Goal: Task Accomplishment & Management: Manage account settings

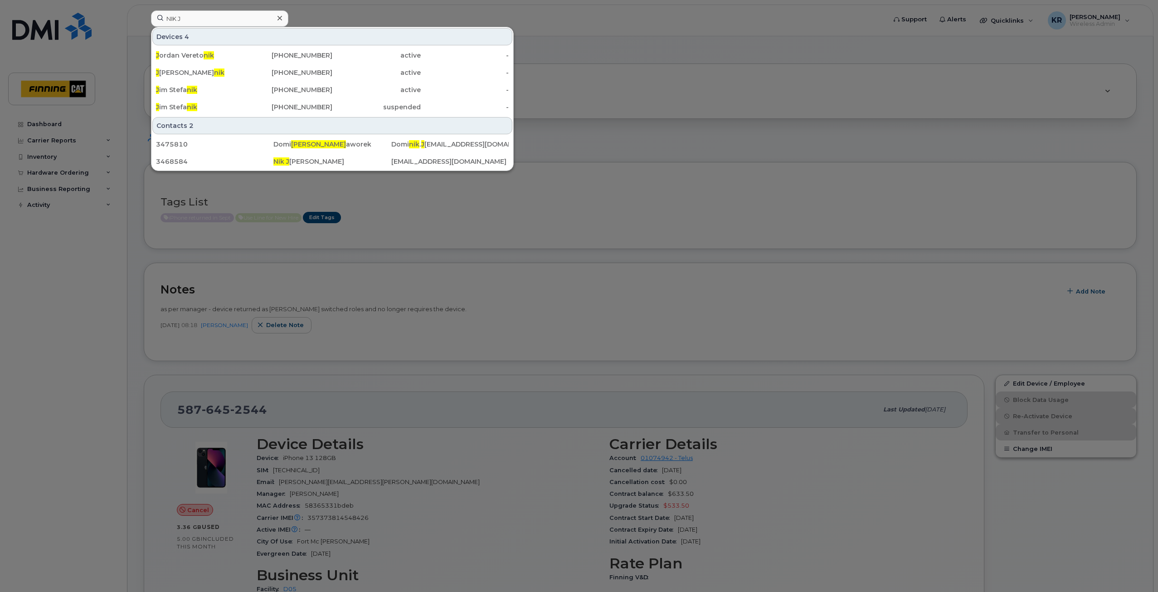
drag, startPoint x: 187, startPoint y: 18, endPoint x: 146, endPoint y: 18, distance: 41.7
click at [146, 18] on div "NIK J Devices 4 J ordan Vereto nik 587-591-1461 active - J essica Vereto nik 58…" at bounding box center [516, 20] width 744 height 20
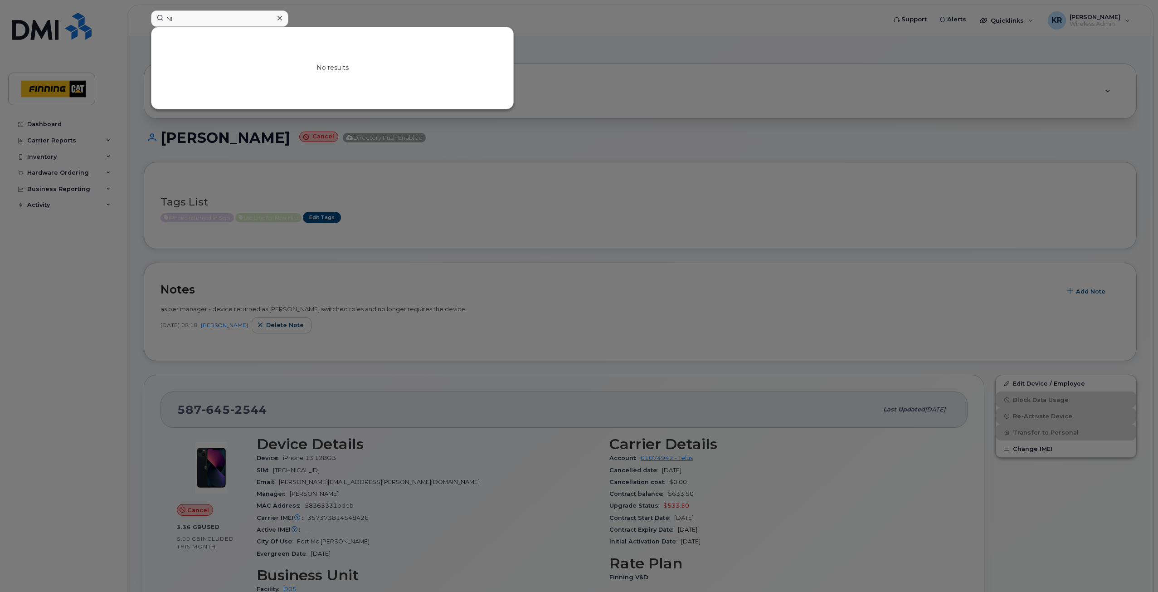
type input "N"
type input "A"
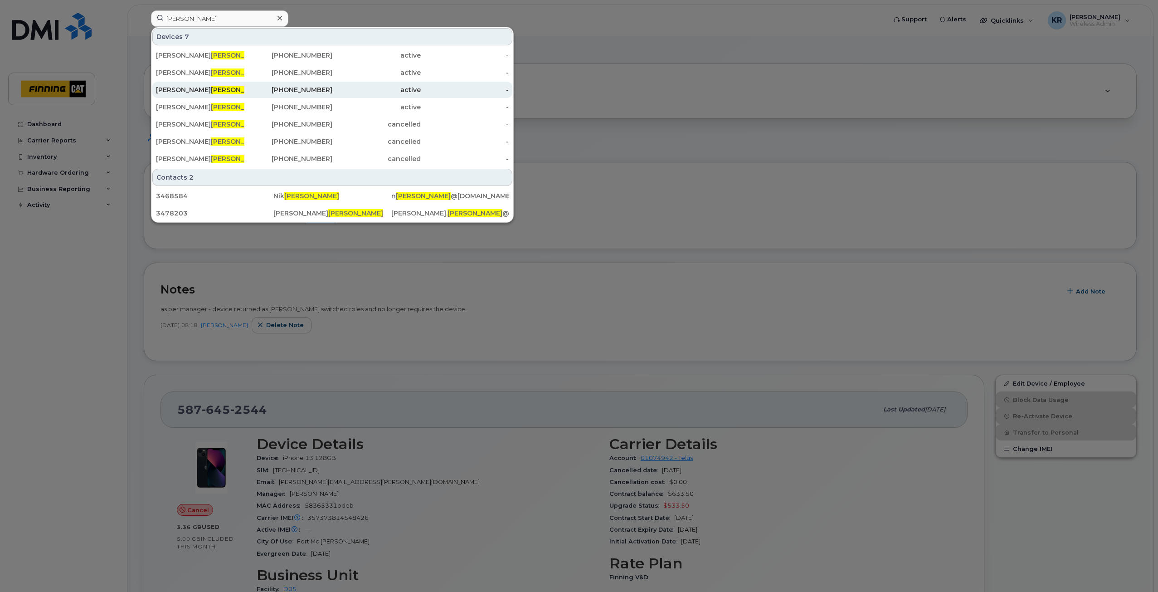
type input "JACKMAN"
click at [327, 90] on div "780-720-0212" at bounding box center [288, 89] width 88 height 9
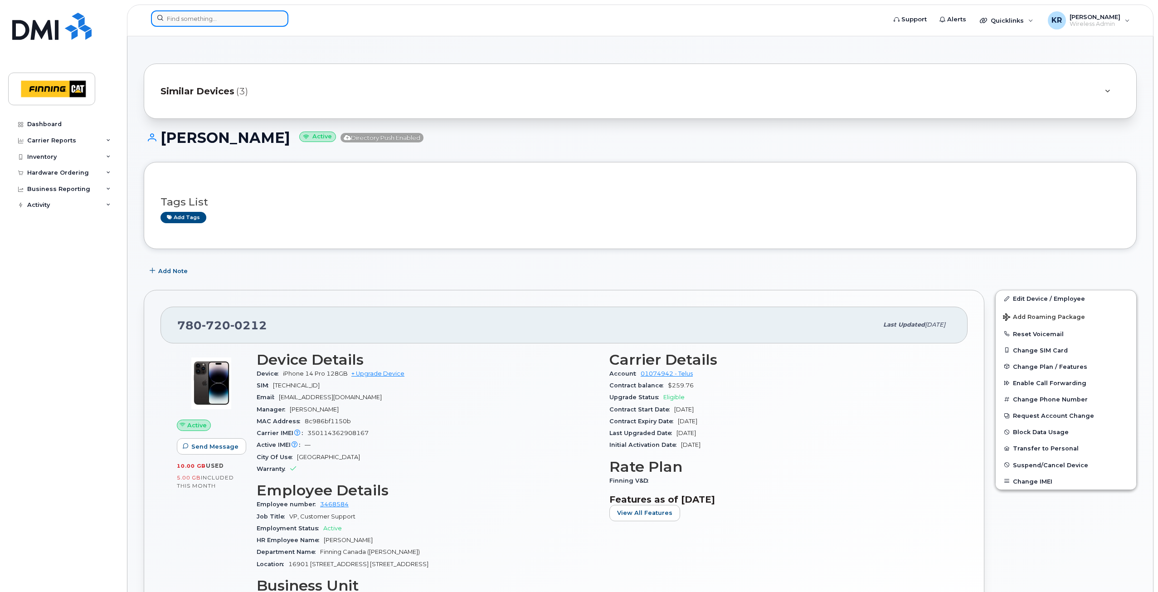
click at [210, 15] on input at bounding box center [219, 18] width 137 height 16
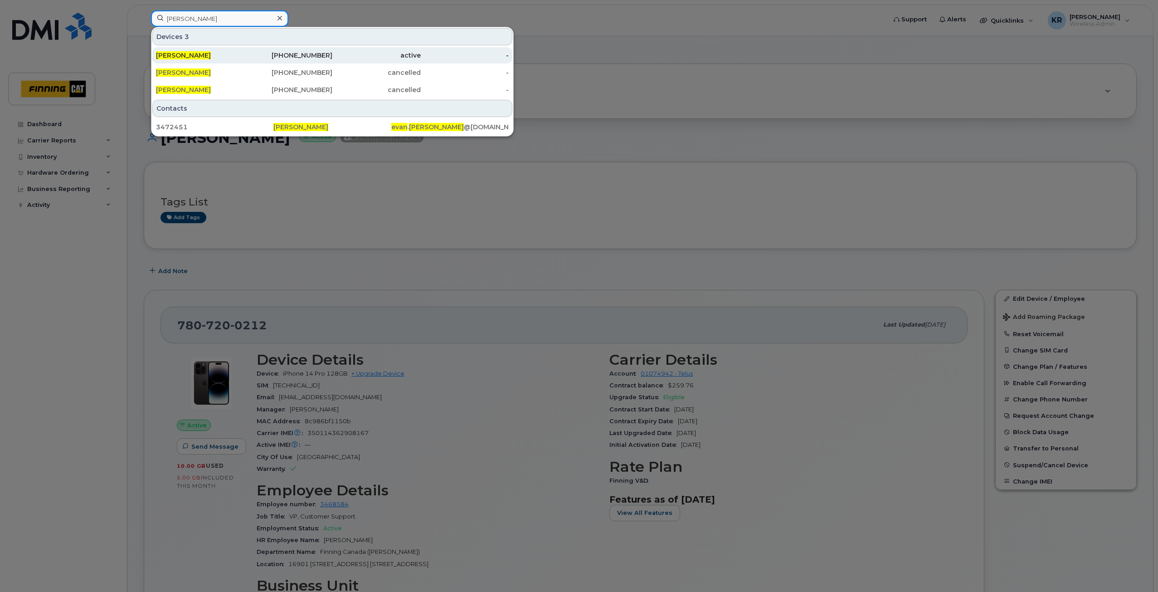
type input "EVAN ERDMAN"
click at [311, 53] on div "306-308-0713" at bounding box center [288, 55] width 88 height 9
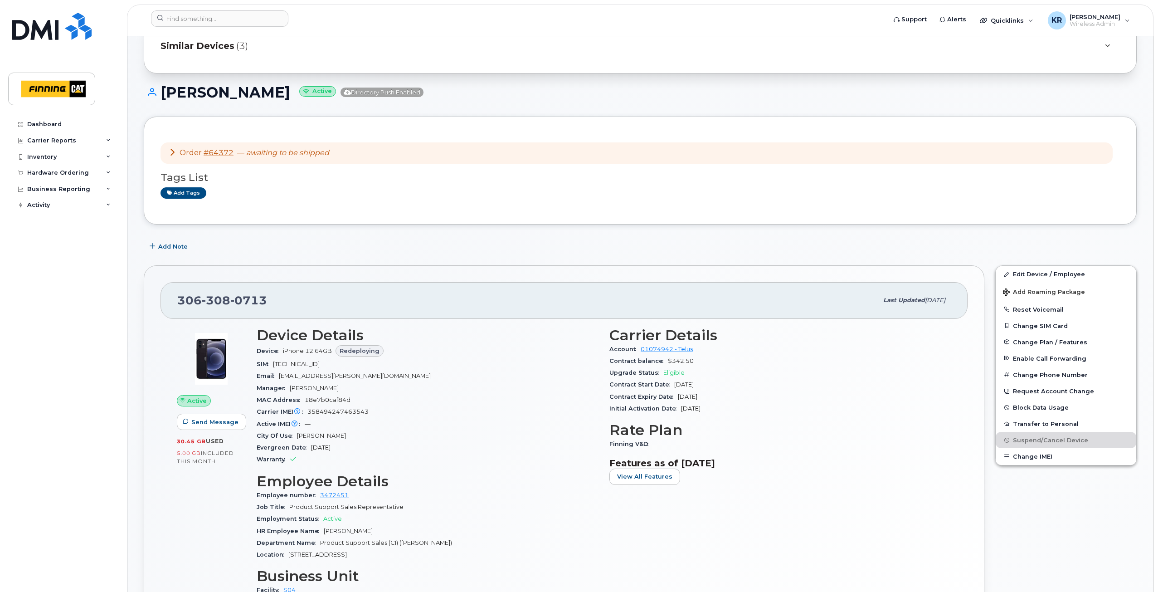
scroll to position [91, 0]
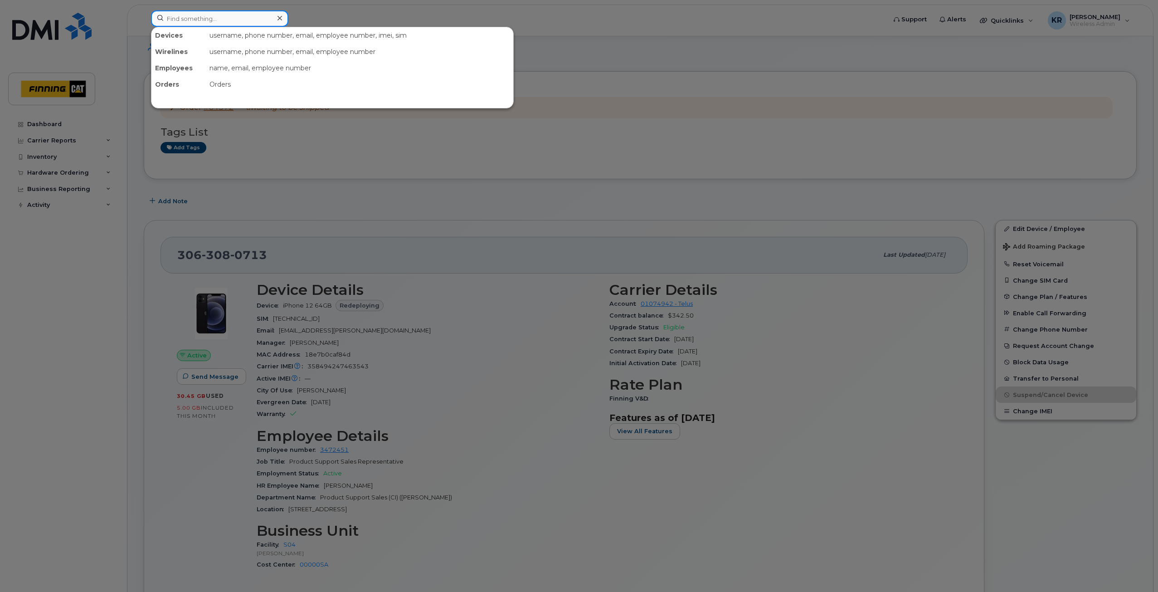
click at [207, 16] on input at bounding box center [219, 18] width 137 height 16
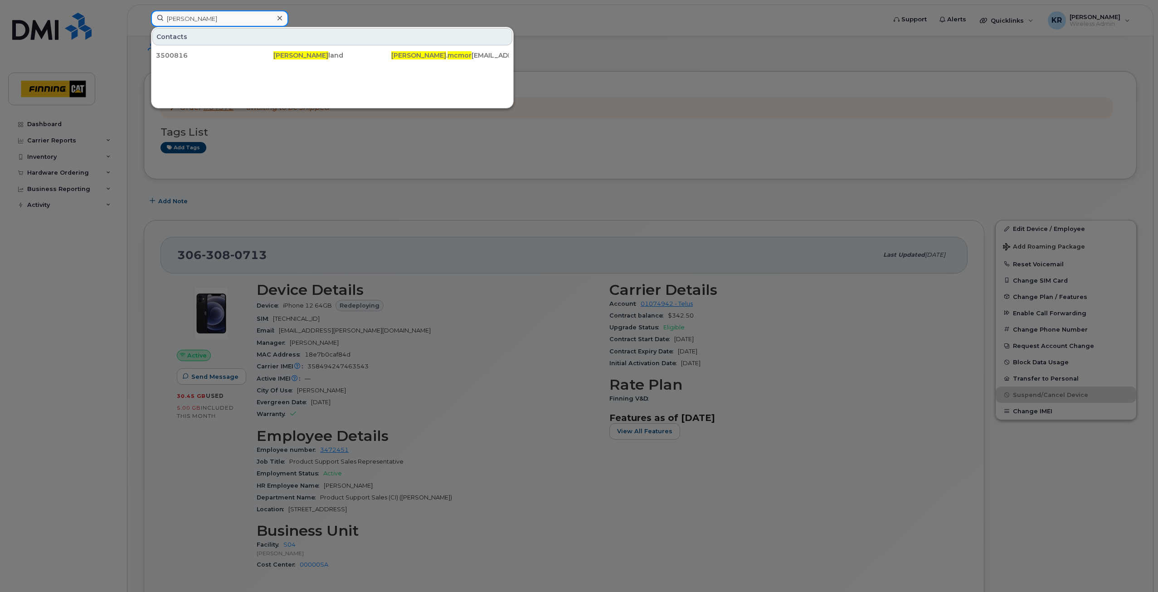
drag, startPoint x: 229, startPoint y: 17, endPoint x: 143, endPoint y: 18, distance: 86.6
click at [144, 18] on div "JOSH MCMOR Contacts 3500816 Josh McMor land josh . mcmor land@finning.com" at bounding box center [516, 20] width 744 height 20
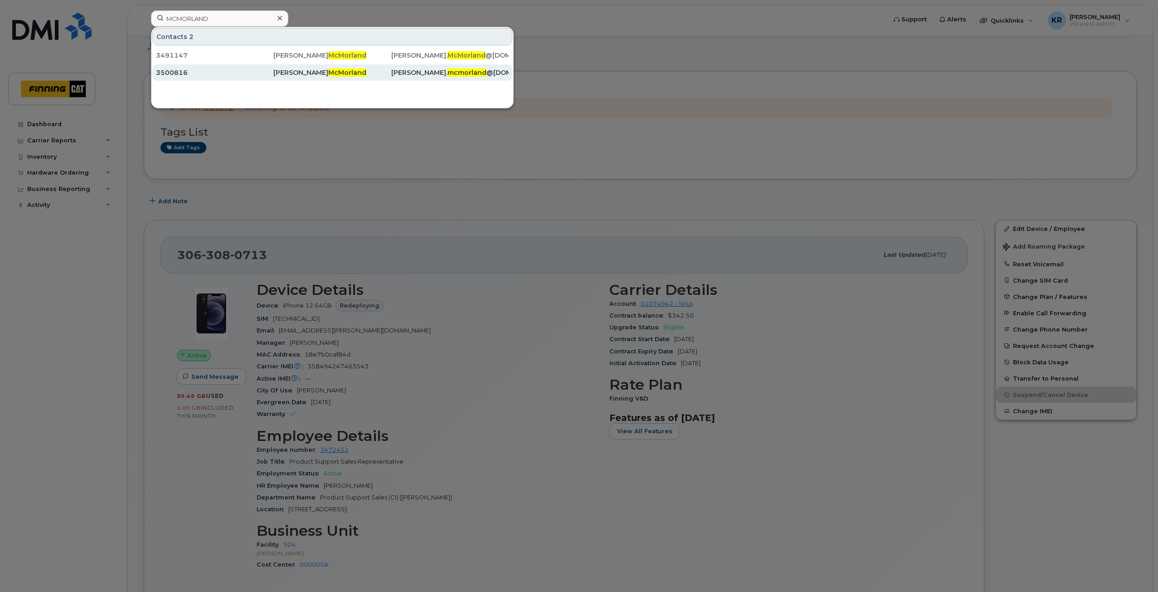
click at [345, 71] on div "Josh McMorland" at bounding box center [331, 72] width 117 height 9
click at [525, 207] on div at bounding box center [579, 296] width 1158 height 592
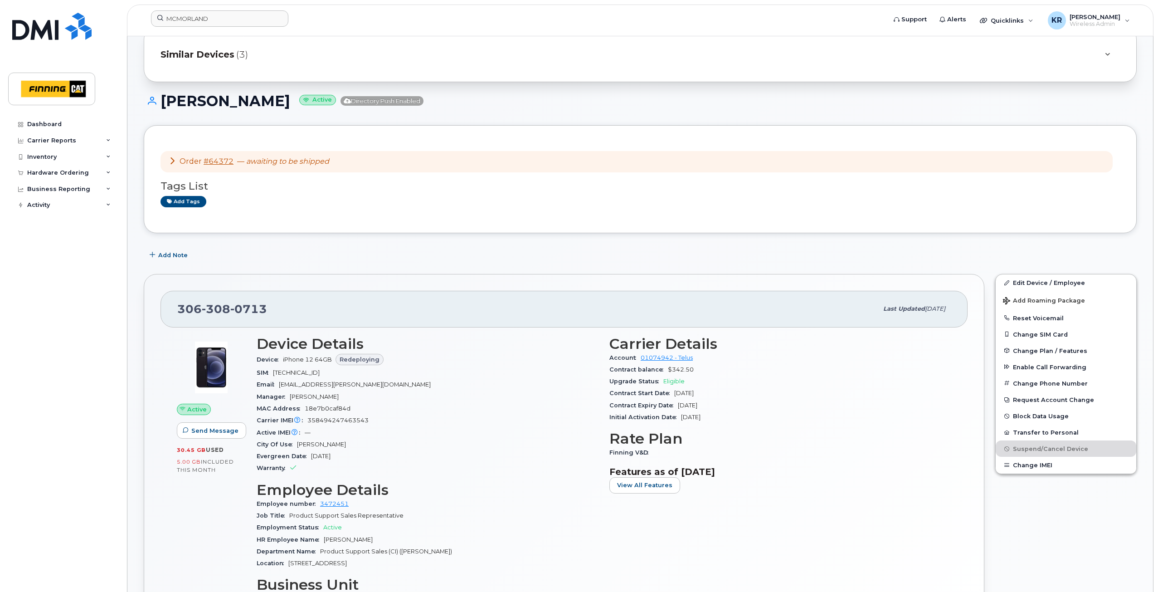
scroll to position [0, 0]
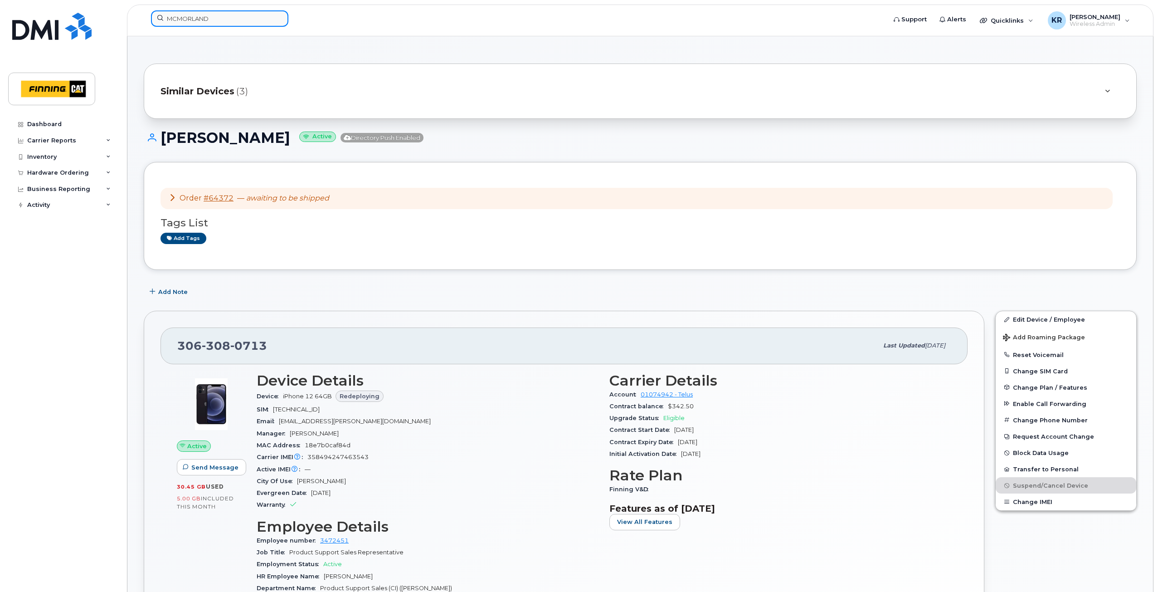
click at [195, 18] on input "MCMORLAND" at bounding box center [219, 18] width 137 height 16
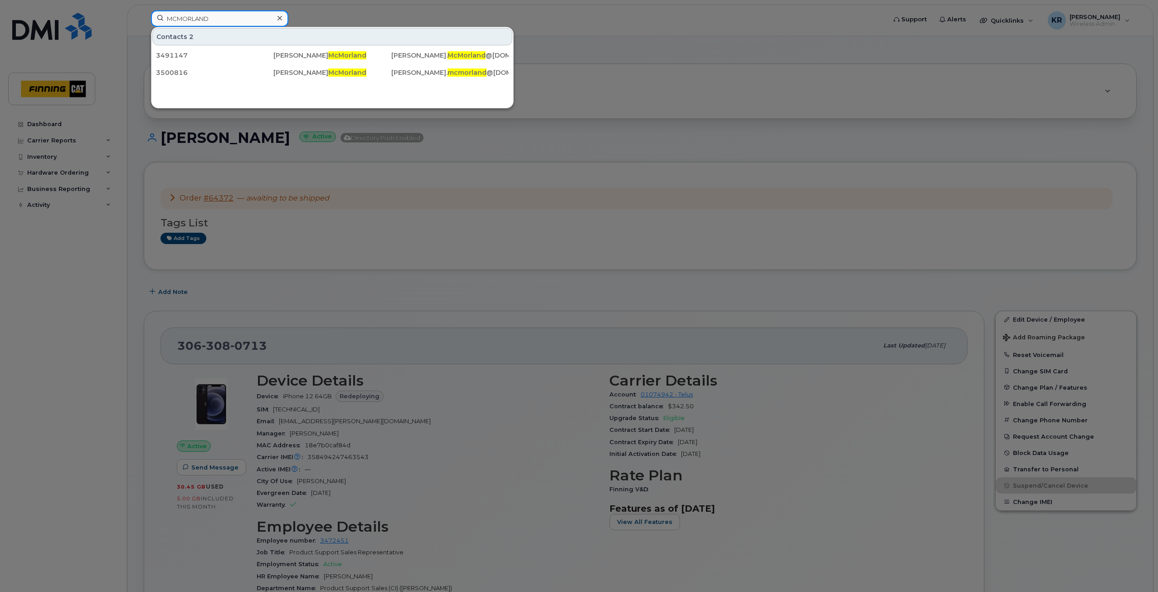
drag, startPoint x: 213, startPoint y: 19, endPoint x: 142, endPoint y: 19, distance: 71.7
click at [144, 19] on div "MCMORLAND Contacts 2 3491147 Andrew McMorland Andrew. McMorland @finning.com 35…" at bounding box center [516, 20] width 744 height 20
type input "chris sutton"
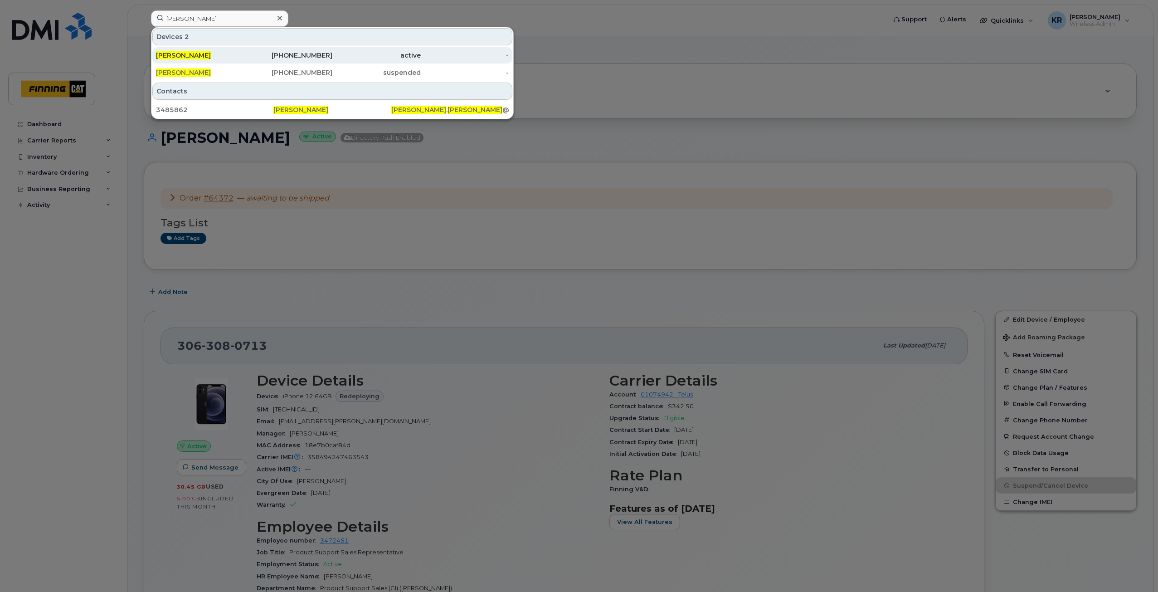
click at [393, 59] on div "active" at bounding box center [376, 55] width 88 height 9
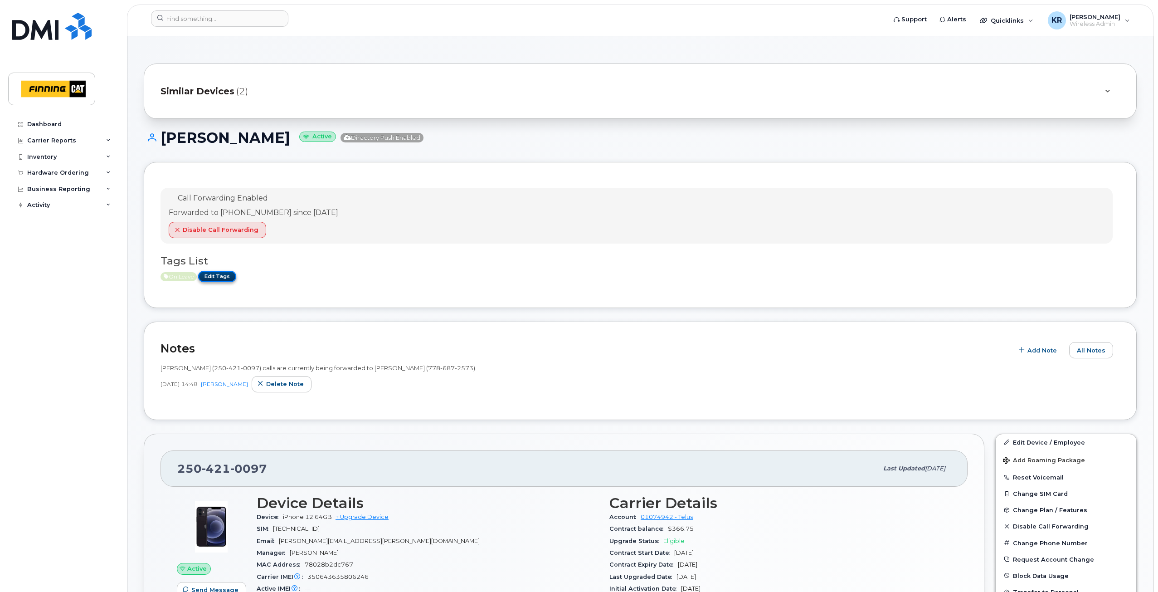
click at [221, 278] on link "Edit Tags" at bounding box center [217, 276] width 38 height 11
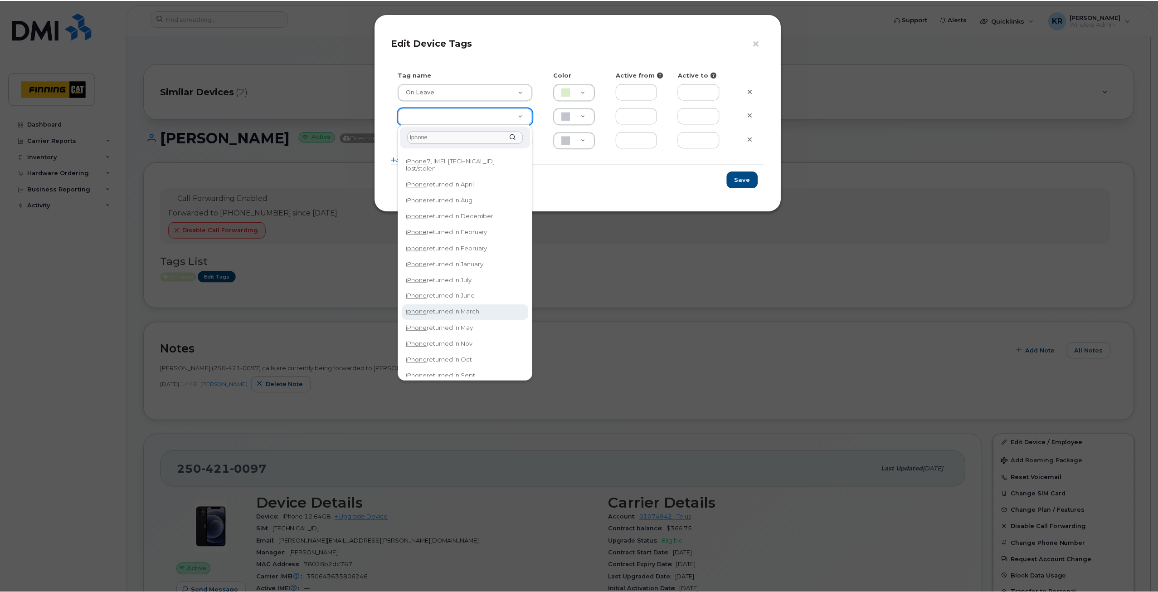
scroll to position [20, 0]
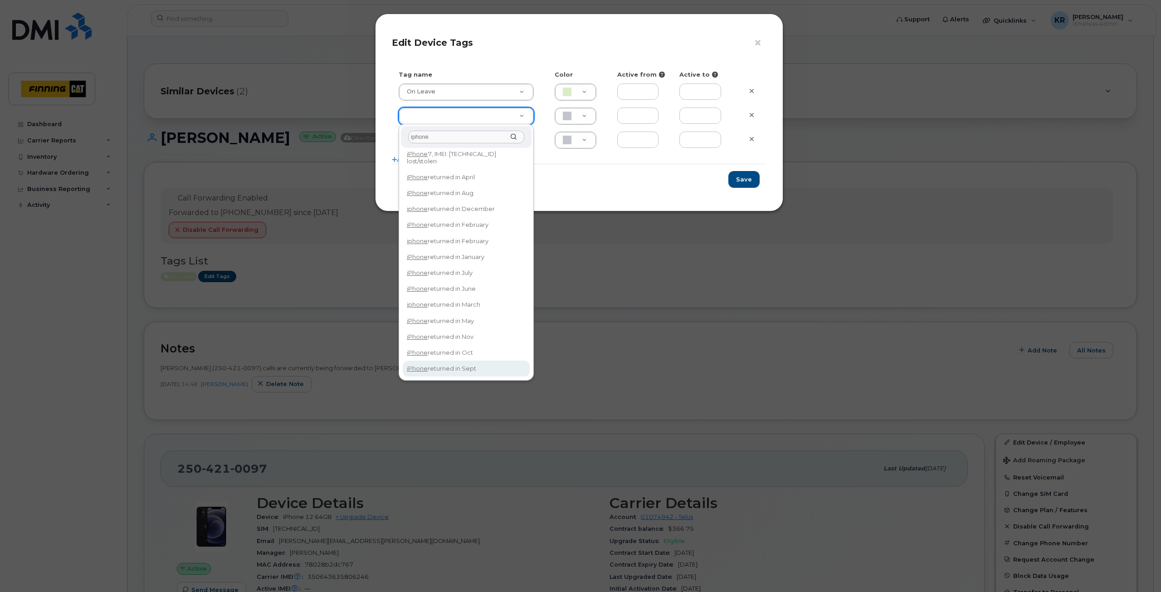
type input "iphone"
type input "iPhone returned in Sept"
type input "DFD3EE"
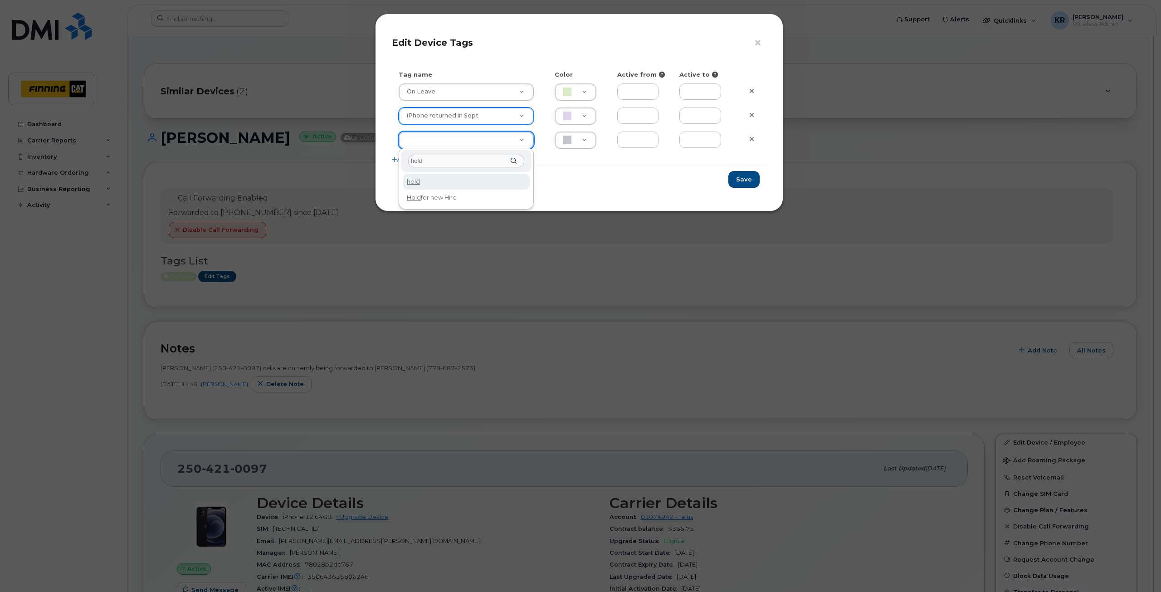
drag, startPoint x: 437, startPoint y: 163, endPoint x: 391, endPoint y: 156, distance: 45.9
type input "oem"
type input "Device held with [PERSON_NAME] at OEM"
type input "BCE3D8"
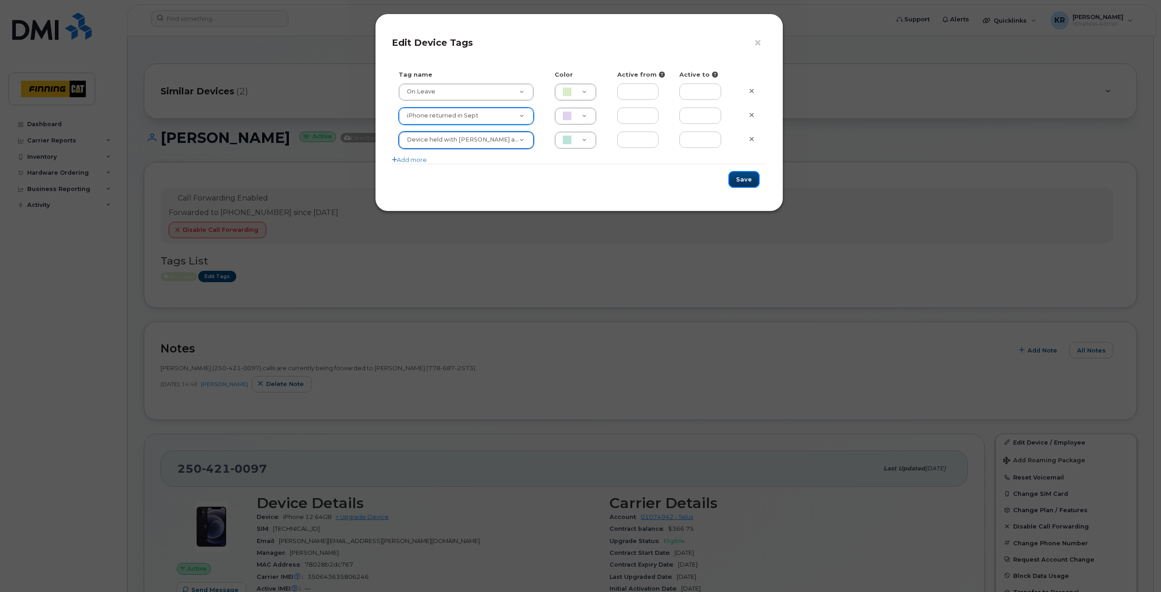
click at [744, 182] on button "Save" at bounding box center [743, 179] width 31 height 17
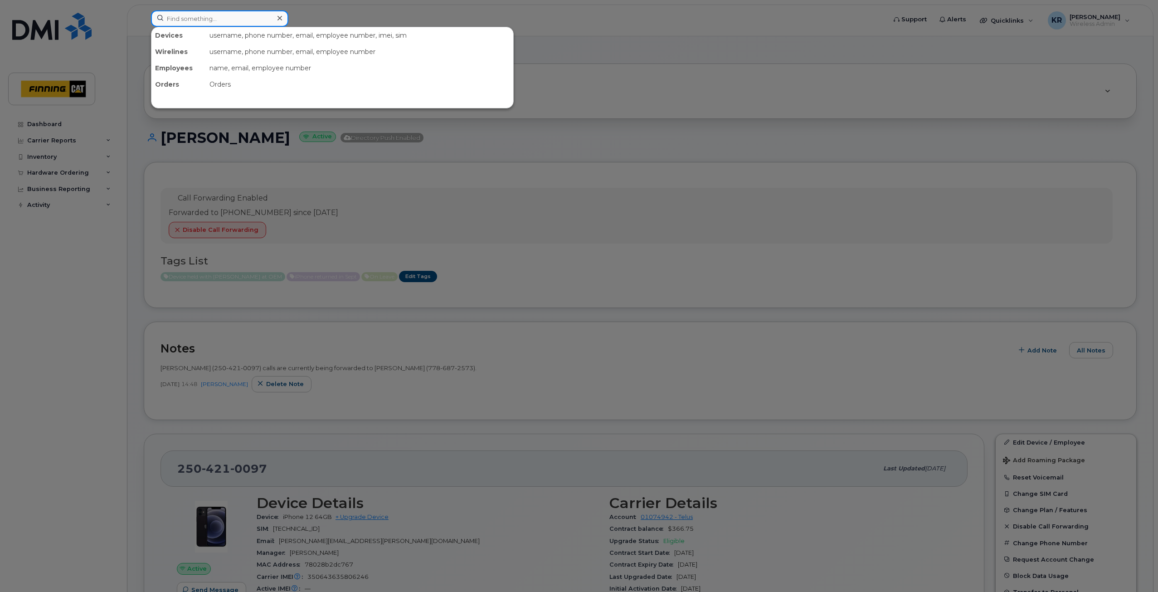
click at [209, 22] on input at bounding box center [219, 18] width 137 height 16
paste input "Amy Reid"
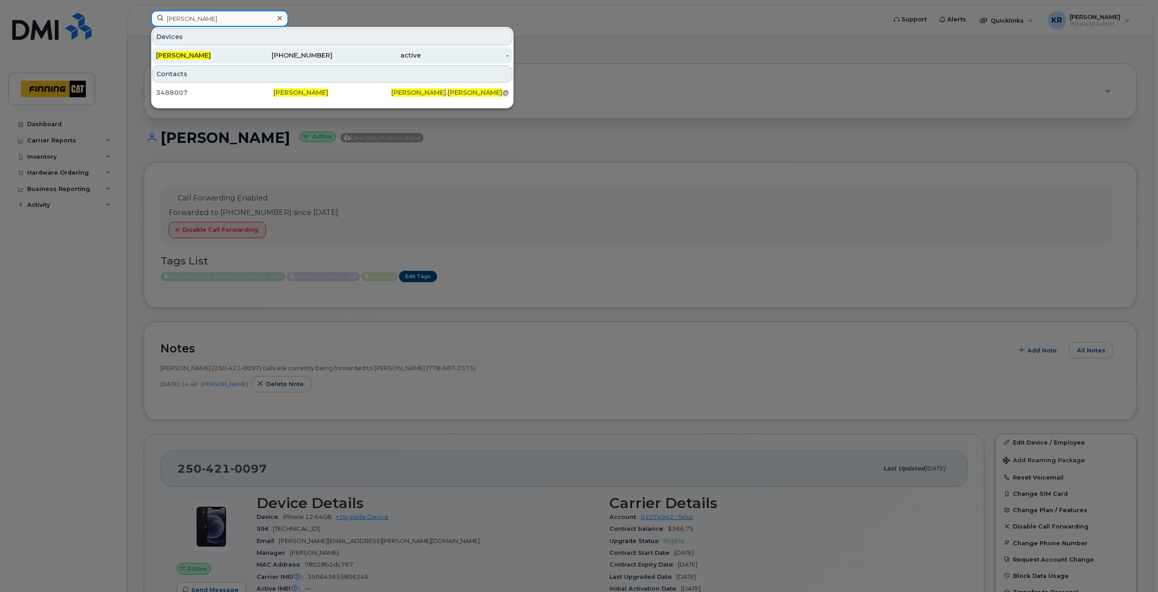
type input "Amy Reid"
click at [298, 54] on div "825-973-2472" at bounding box center [288, 55] width 88 height 9
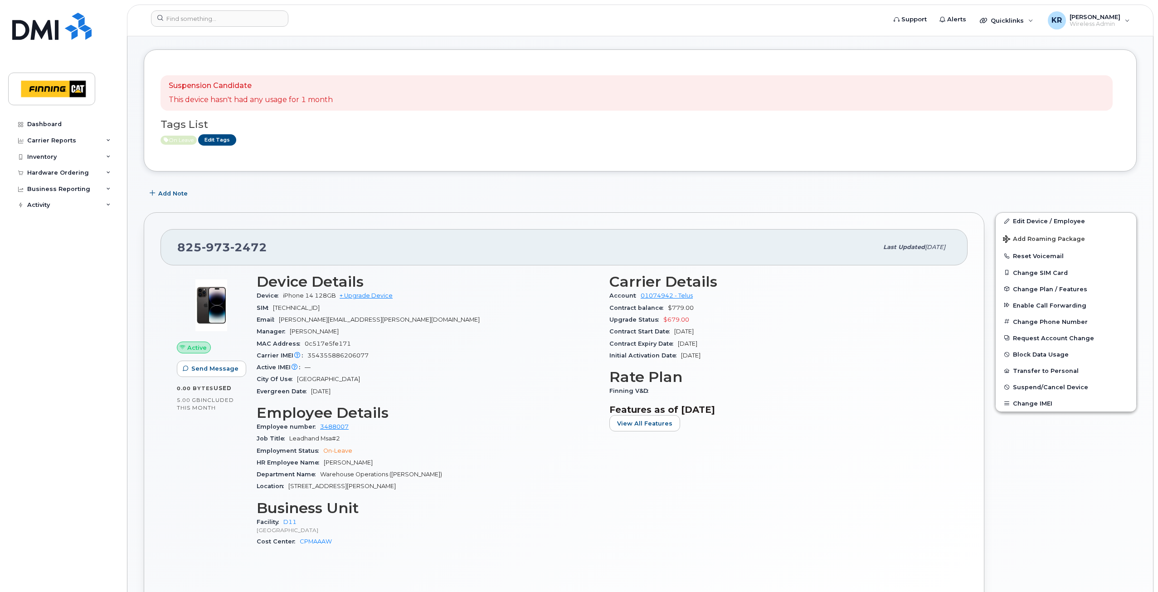
scroll to position [45, 0]
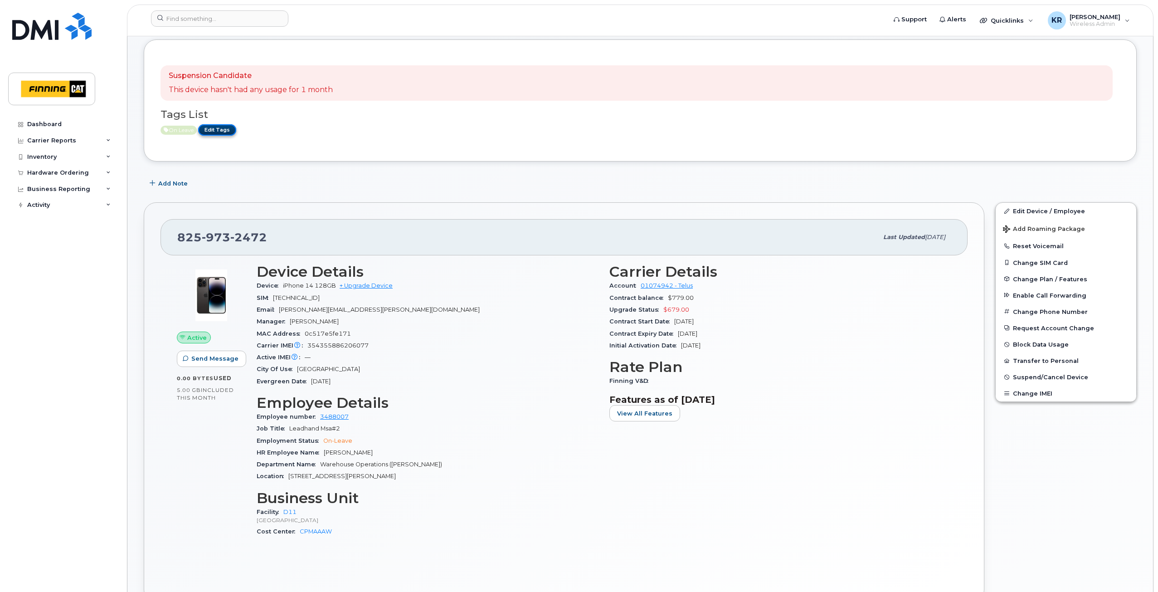
click at [219, 128] on link "Edit Tags" at bounding box center [217, 129] width 38 height 11
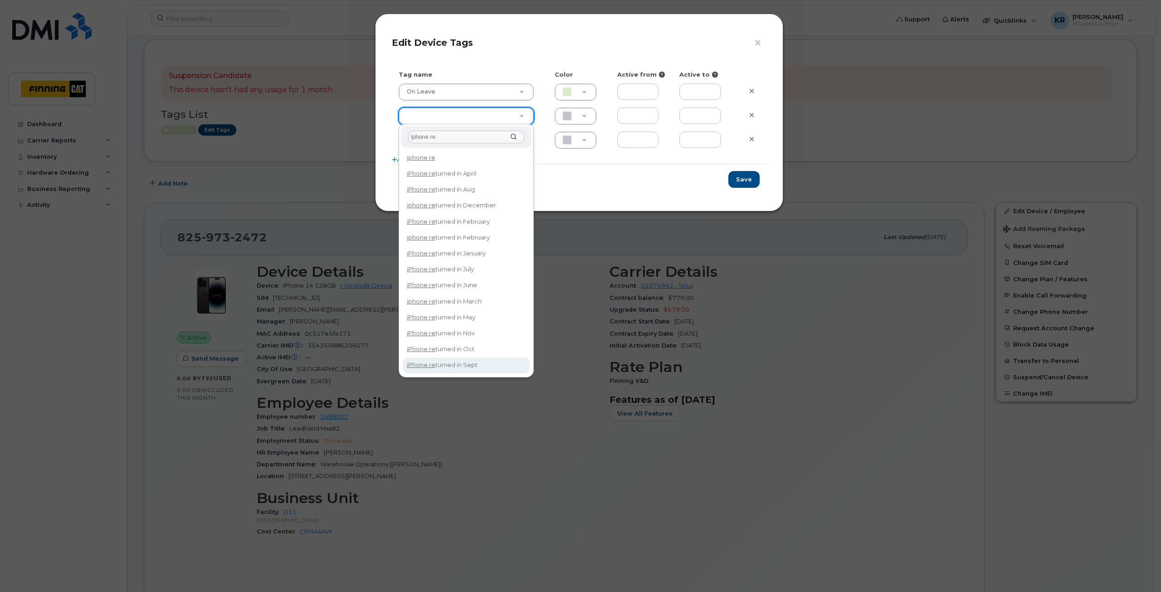
type input "iphone re"
type input "iPhone returned in Sept"
type input "DFD3EE"
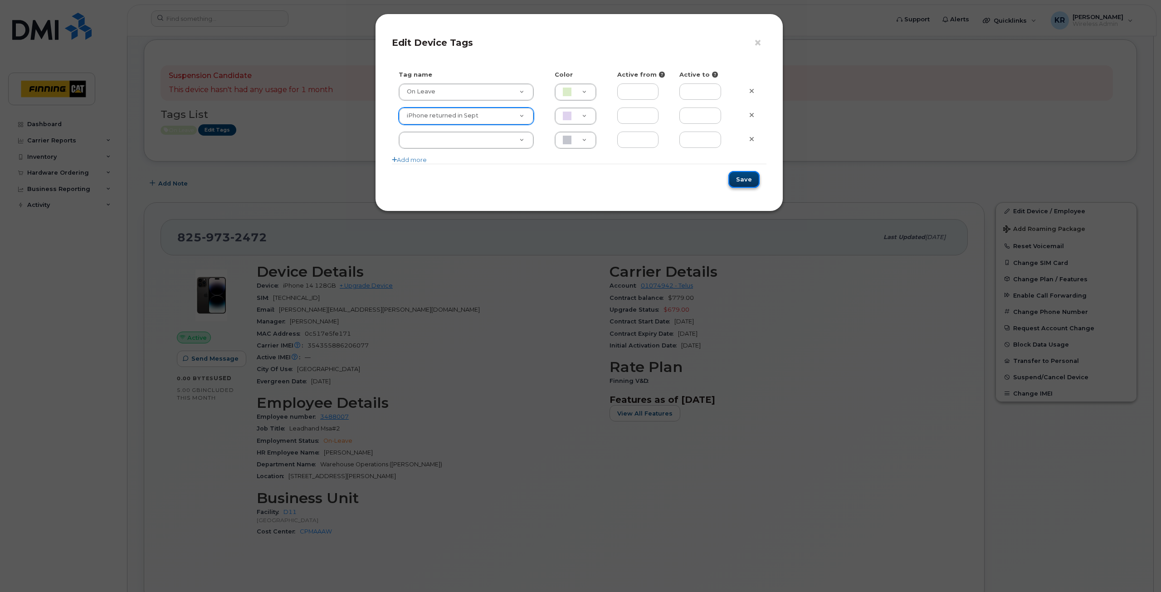
drag, startPoint x: 749, startPoint y: 178, endPoint x: 739, endPoint y: 179, distance: 10.0
click at [749, 178] on button "Save" at bounding box center [743, 179] width 31 height 17
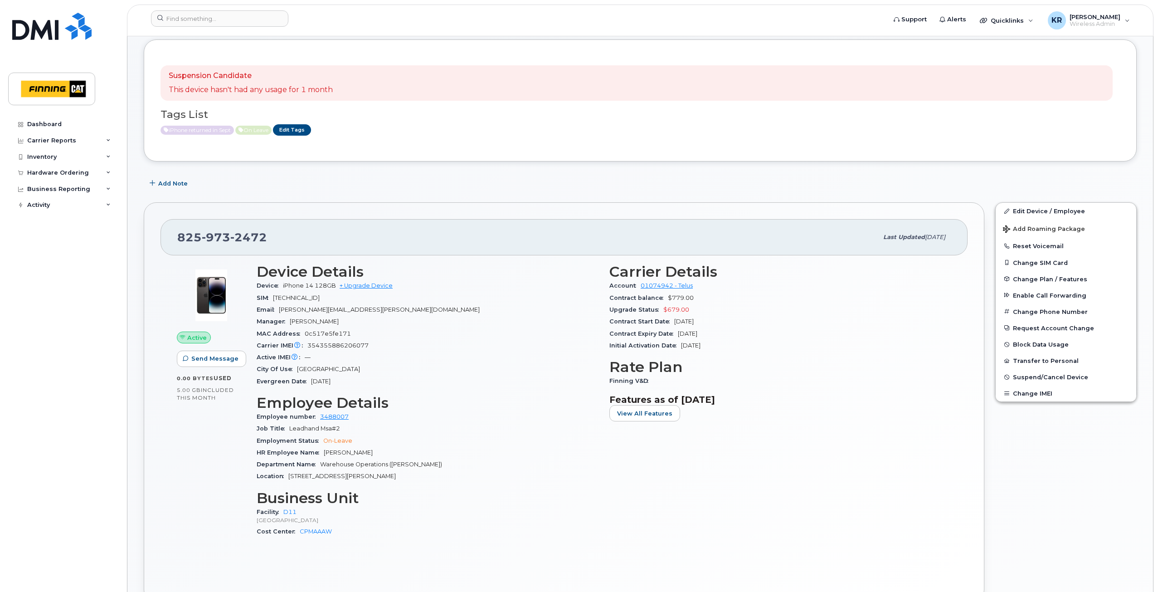
scroll to position [0, 0]
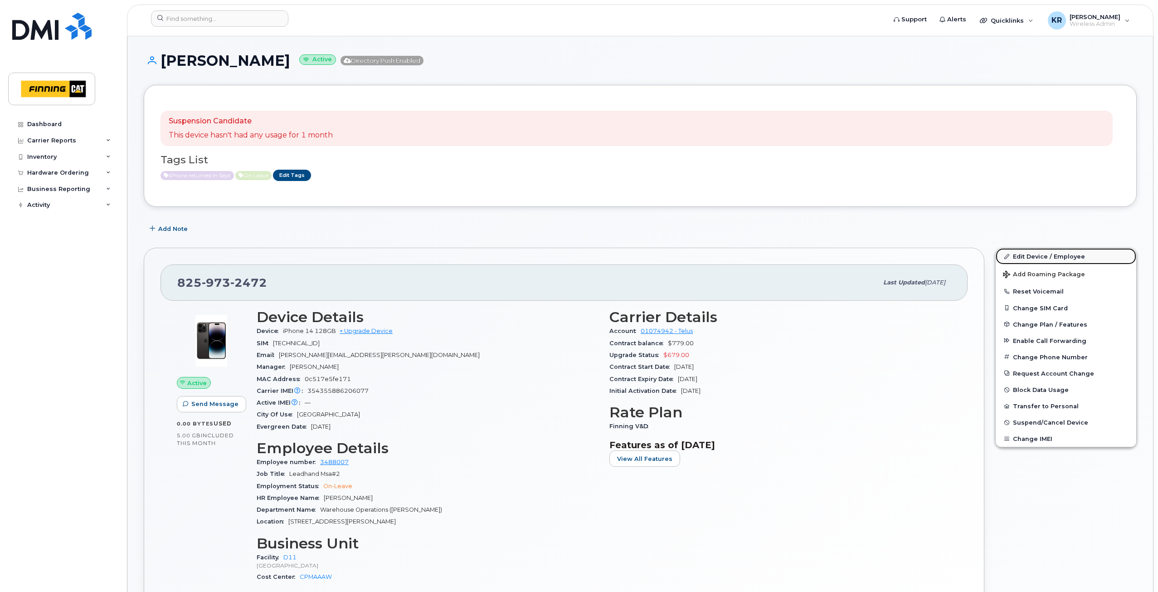
click at [1032, 254] on link "Edit Device / Employee" at bounding box center [1066, 256] width 141 height 16
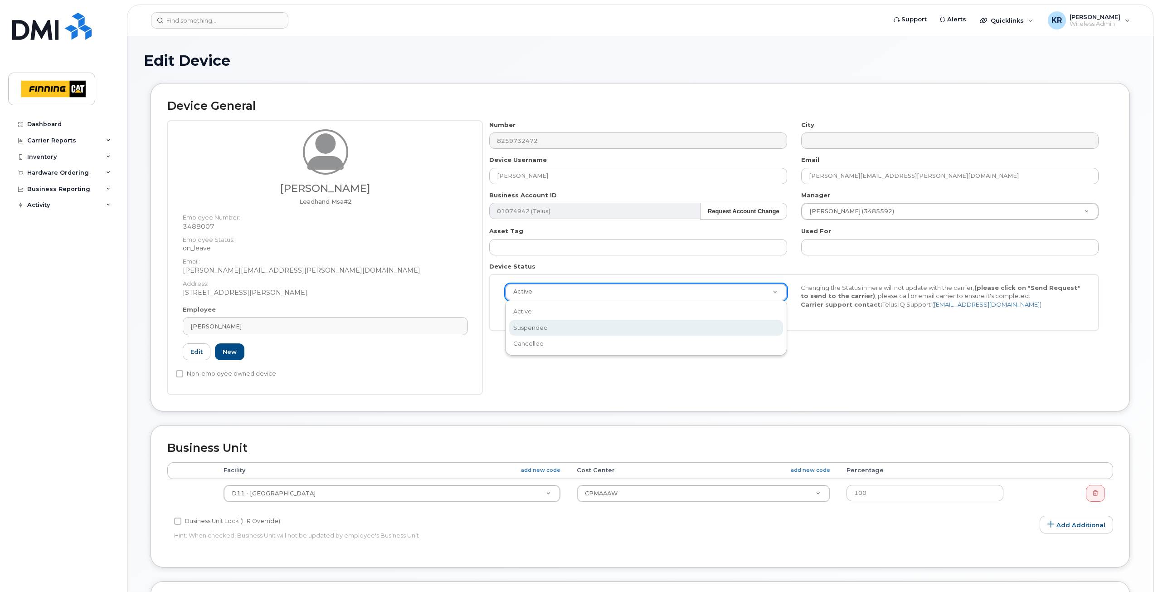
select select "suspended"
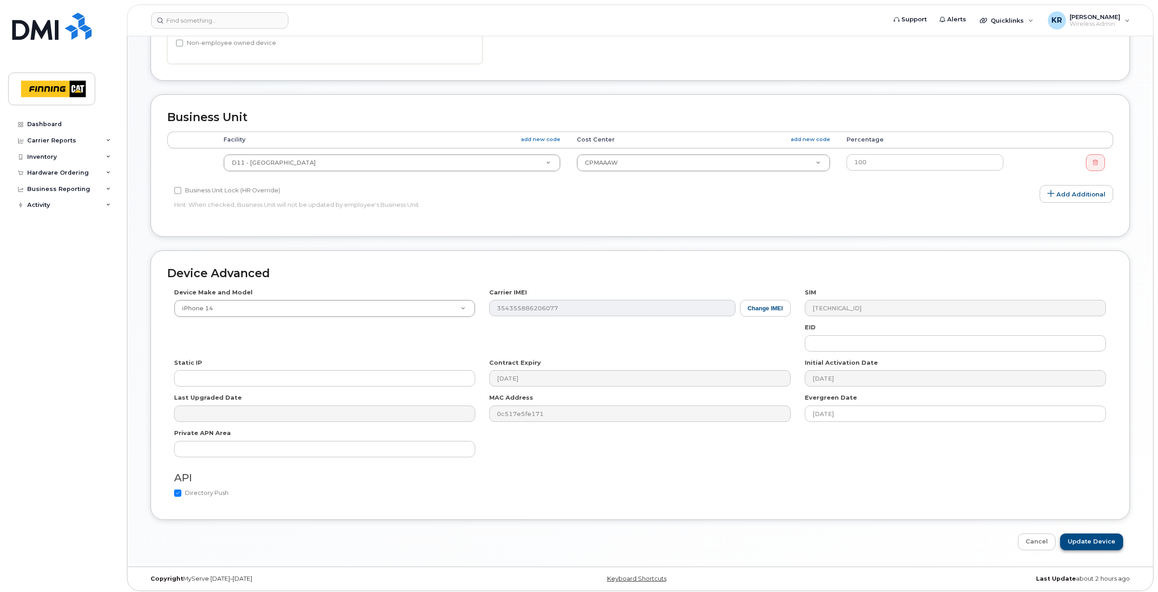
scroll to position [334, 0]
click at [1105, 537] on input "Update Device" at bounding box center [1091, 538] width 63 height 17
type input "Saving..."
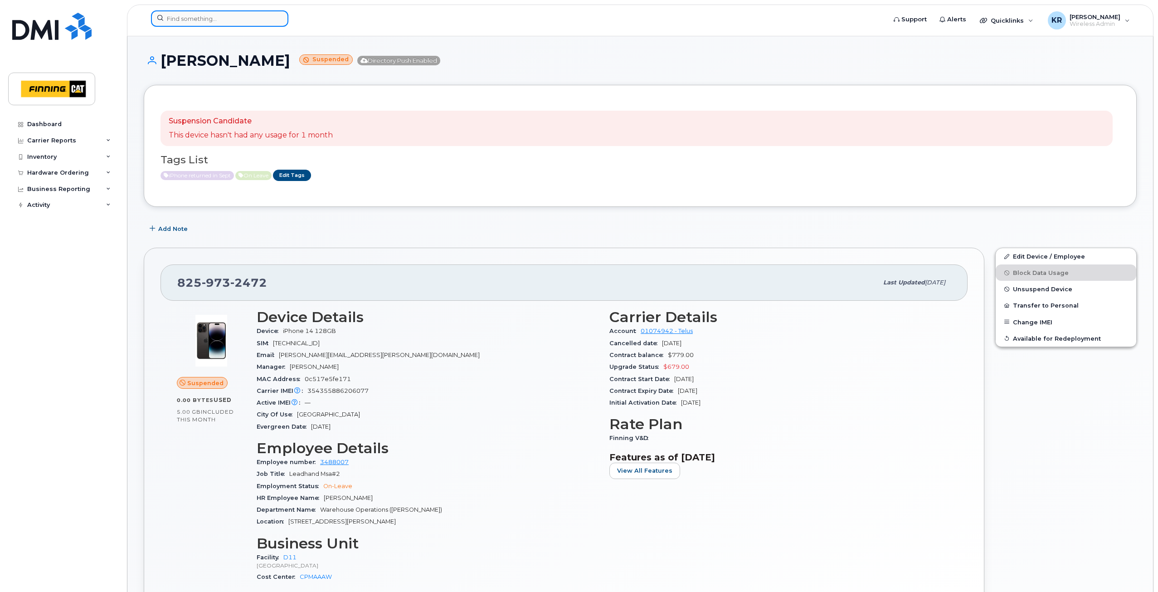
click at [232, 20] on input at bounding box center [219, 18] width 137 height 16
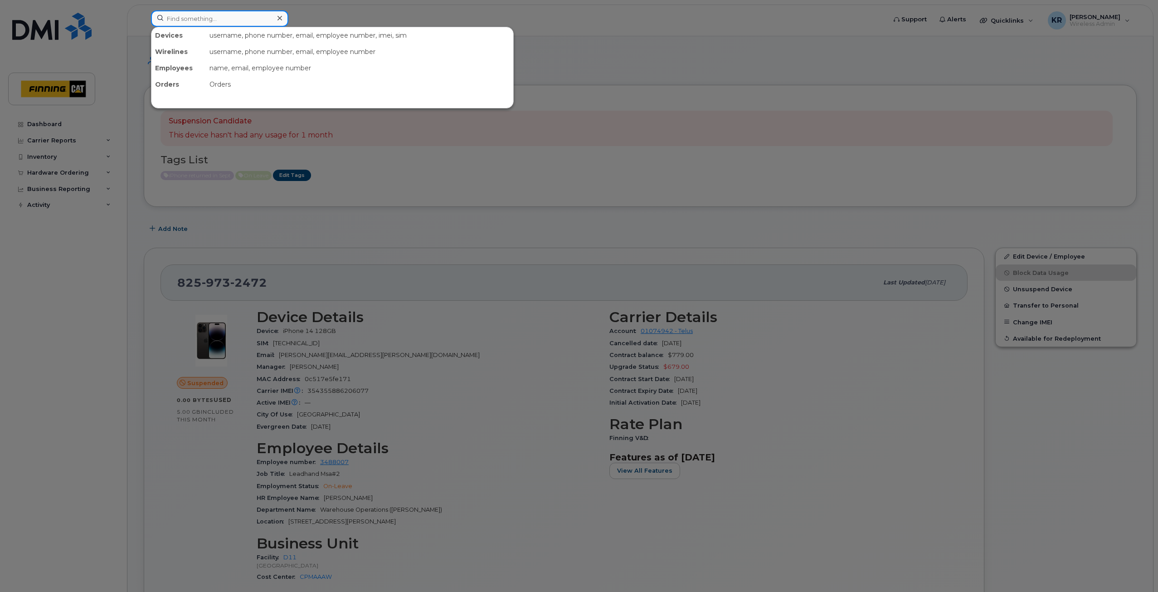
click at [179, 23] on input at bounding box center [219, 18] width 137 height 16
paste input "[PERSON_NAME]"
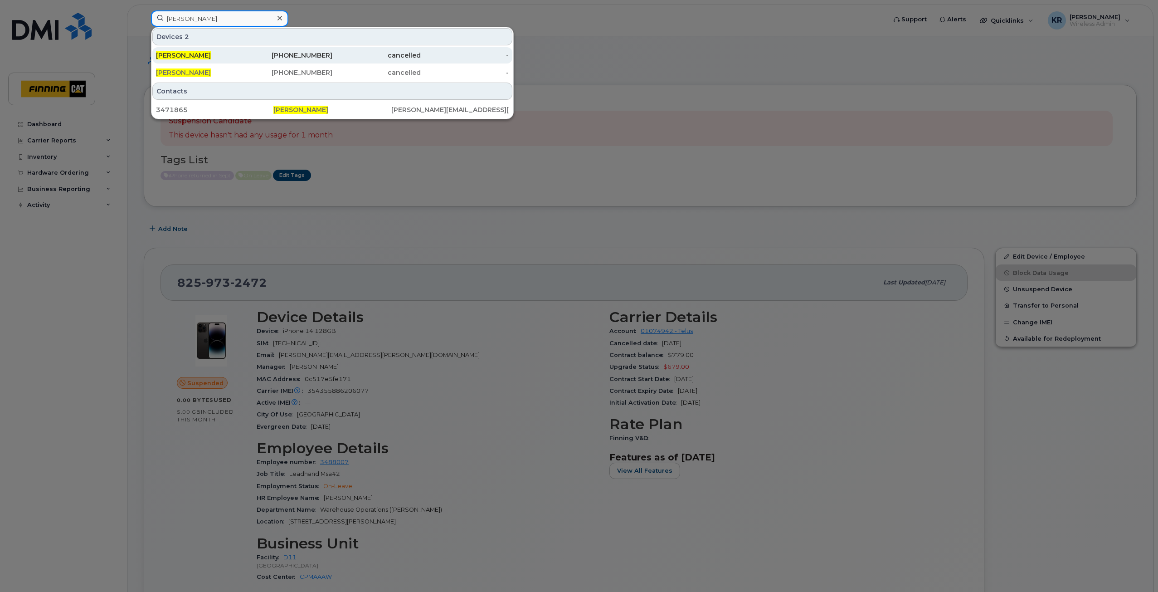
type input "[PERSON_NAME]"
click at [298, 54] on div "[PHONE_NUMBER]" at bounding box center [288, 55] width 88 height 9
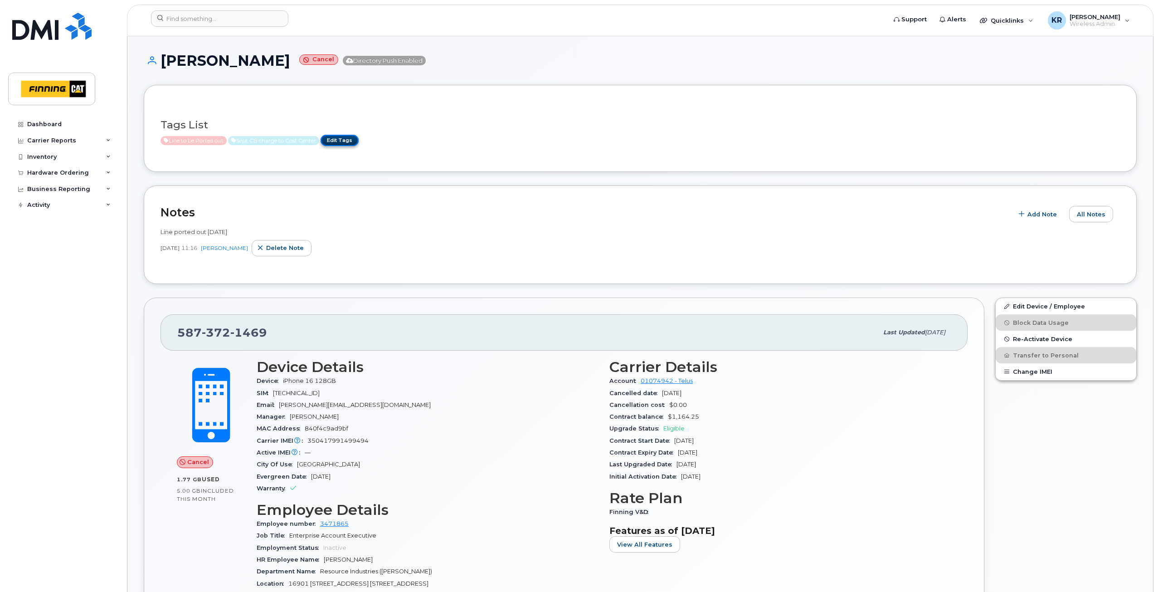
click at [342, 138] on link "Edit Tags" at bounding box center [340, 140] width 38 height 11
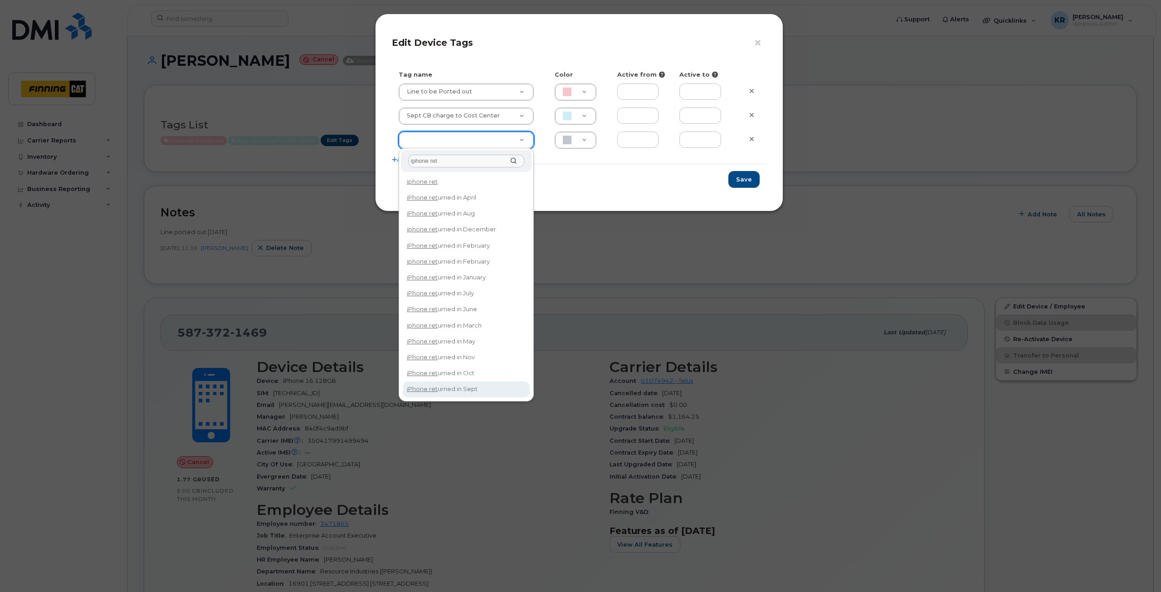
type input "iphone ret"
type input "iPhone returned in Sept"
type input "DFD3EE"
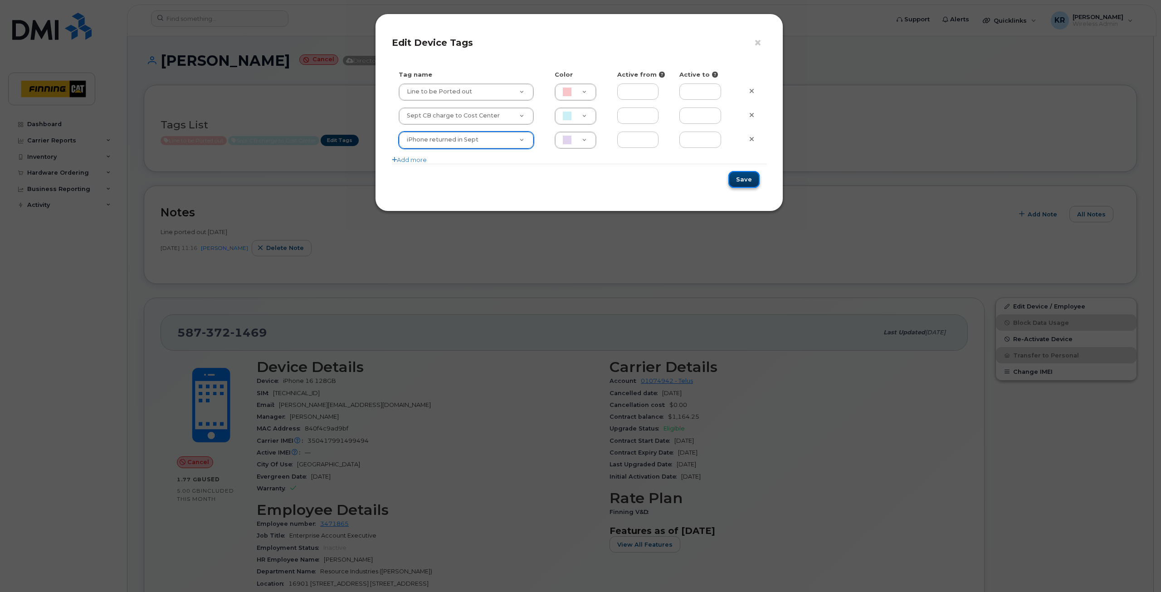
click at [743, 180] on button "Save" at bounding box center [743, 179] width 31 height 17
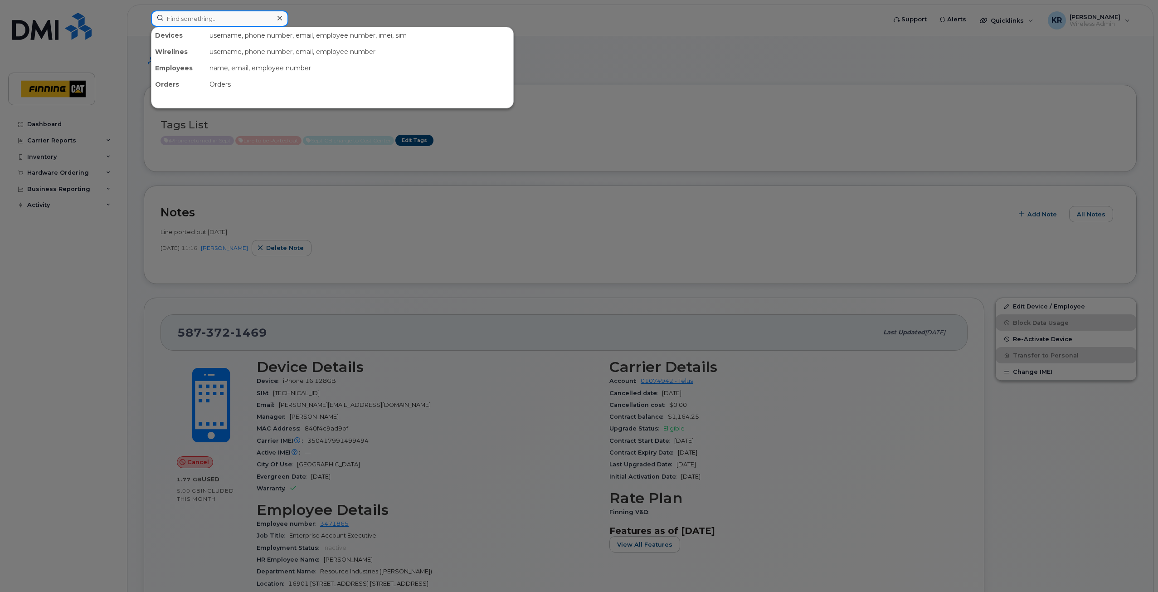
click at [183, 22] on input at bounding box center [219, 18] width 137 height 16
type input "[PERSON_NAME]"
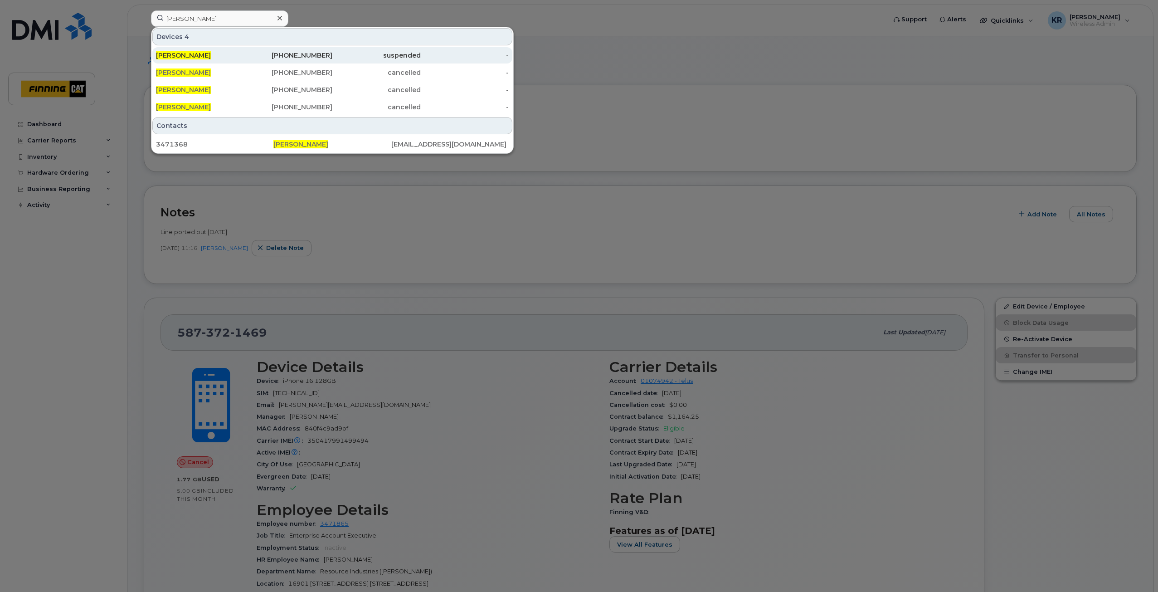
drag, startPoint x: 317, startPoint y: 54, endPoint x: 325, endPoint y: 55, distance: 8.4
click at [317, 54] on div "[PHONE_NUMBER]" at bounding box center [288, 55] width 88 height 9
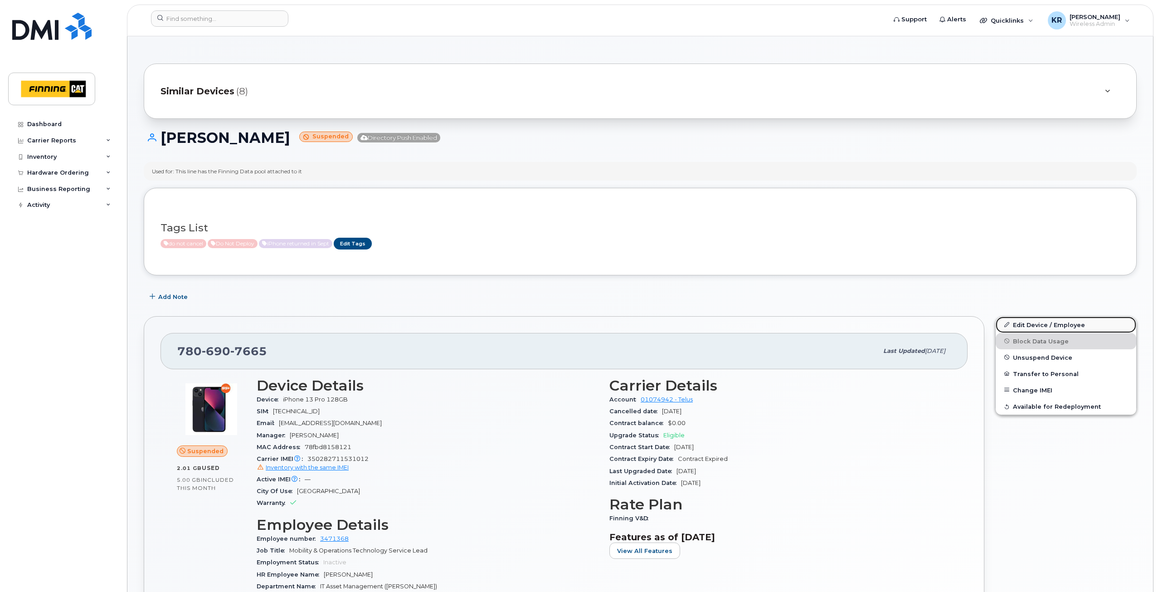
click at [1031, 322] on link "Edit Device / Employee" at bounding box center [1066, 325] width 141 height 16
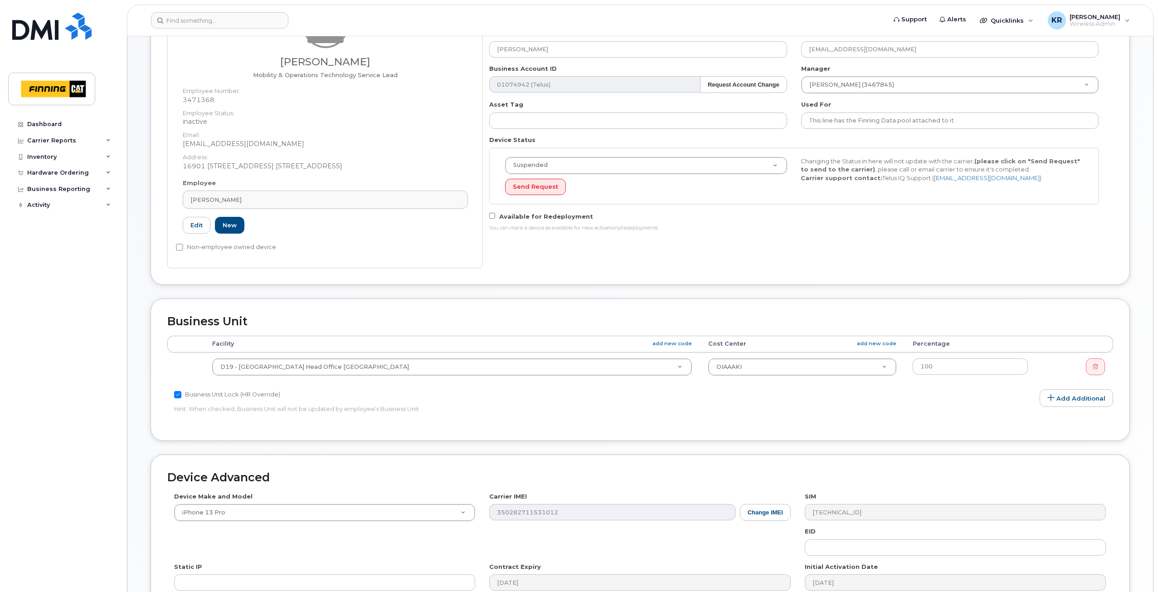
scroll to position [136, 0]
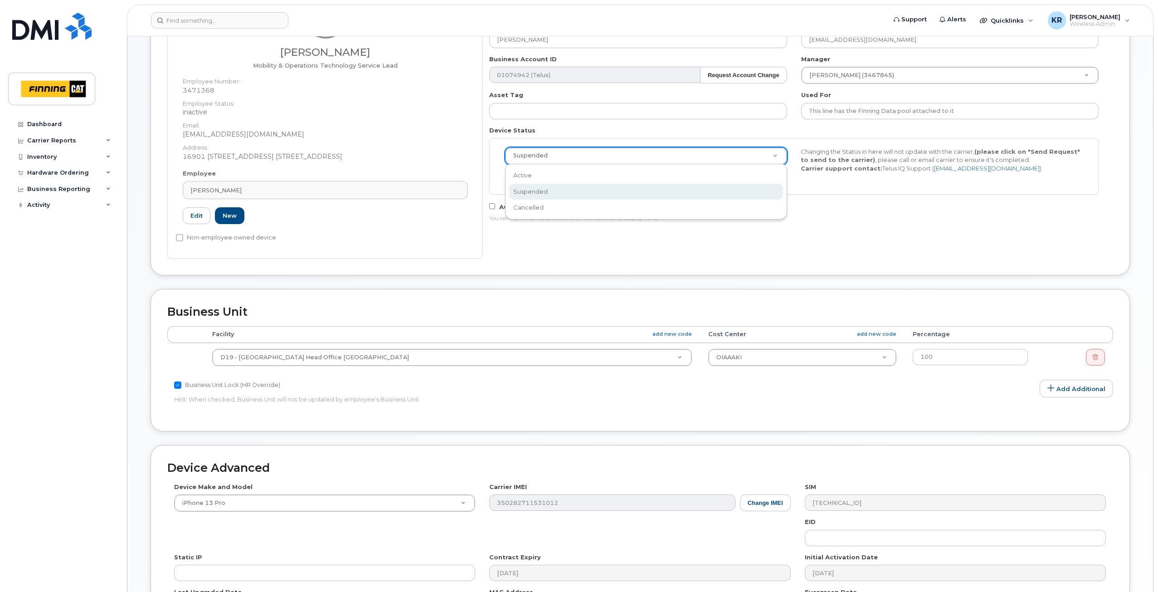
drag, startPoint x: 647, startPoint y: 158, endPoint x: 649, endPoint y: 170, distance: 11.6
select select "active"
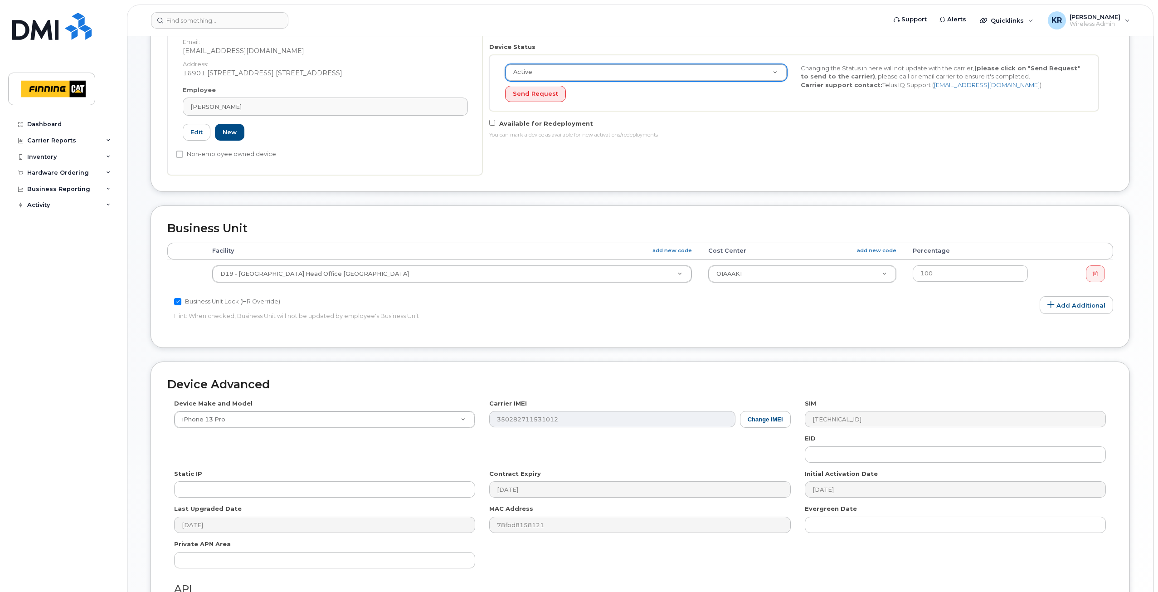
scroll to position [334, 0]
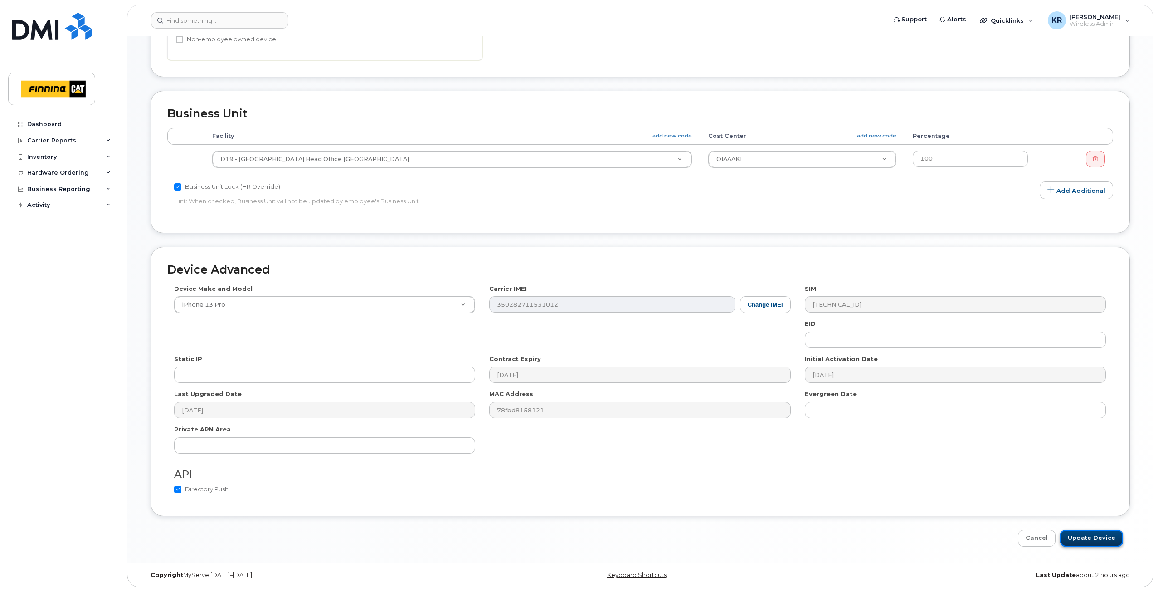
click at [1088, 540] on input "Update Device" at bounding box center [1091, 538] width 63 height 17
type input "Saving..."
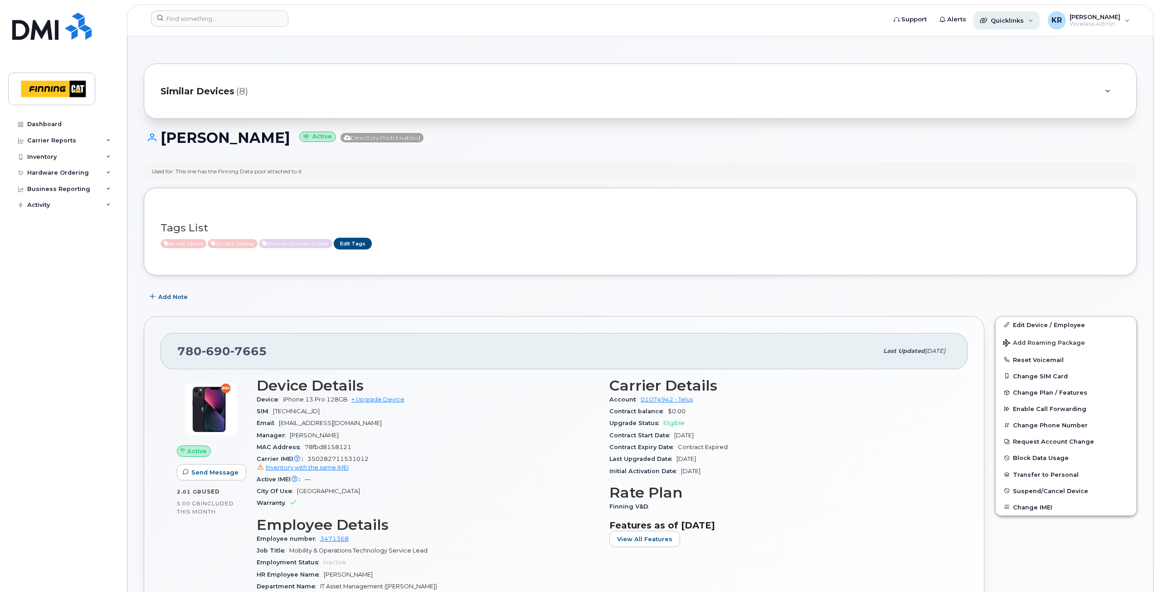
click at [1019, 15] on div "Quicklinks" at bounding box center [1007, 20] width 66 height 18
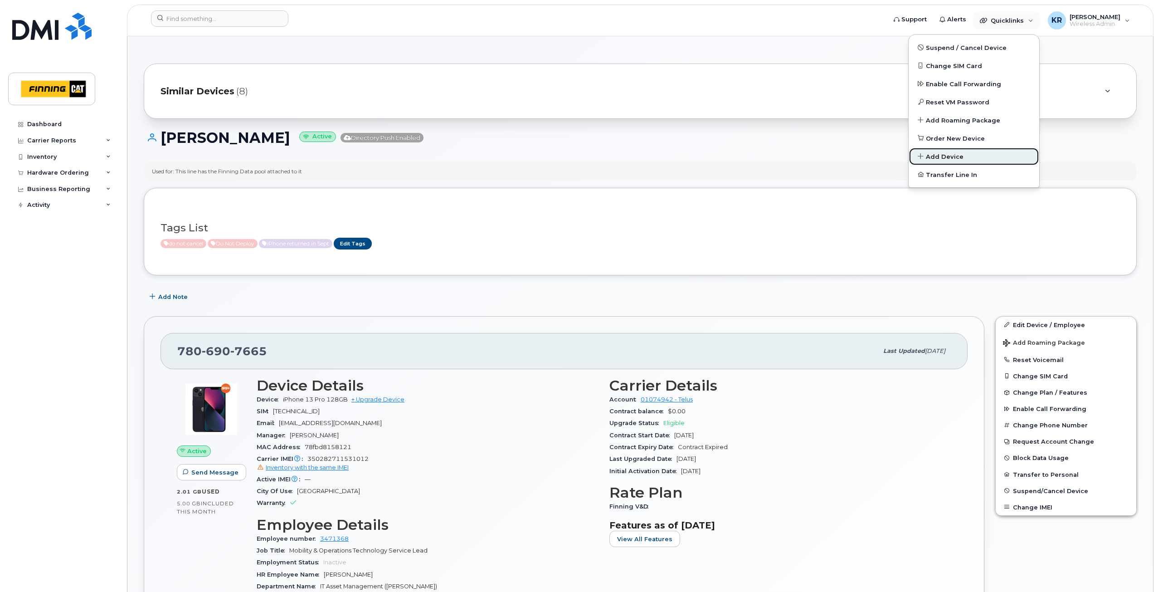
click at [955, 155] on span "Add Device" at bounding box center [945, 156] width 38 height 9
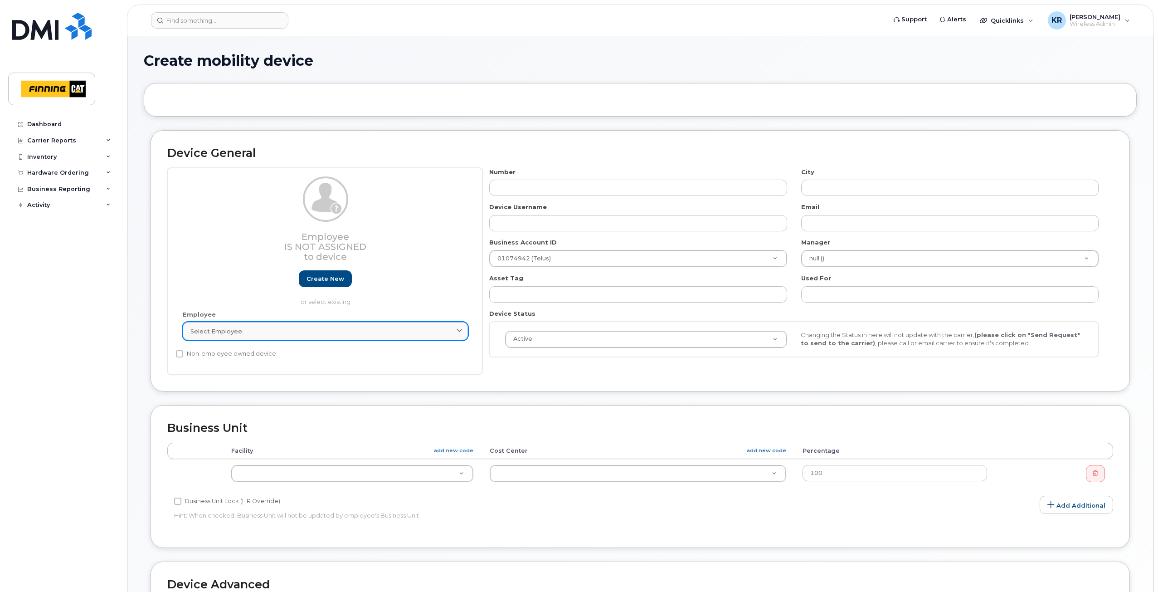
click at [295, 329] on div "Select employee" at bounding box center [325, 331] width 270 height 9
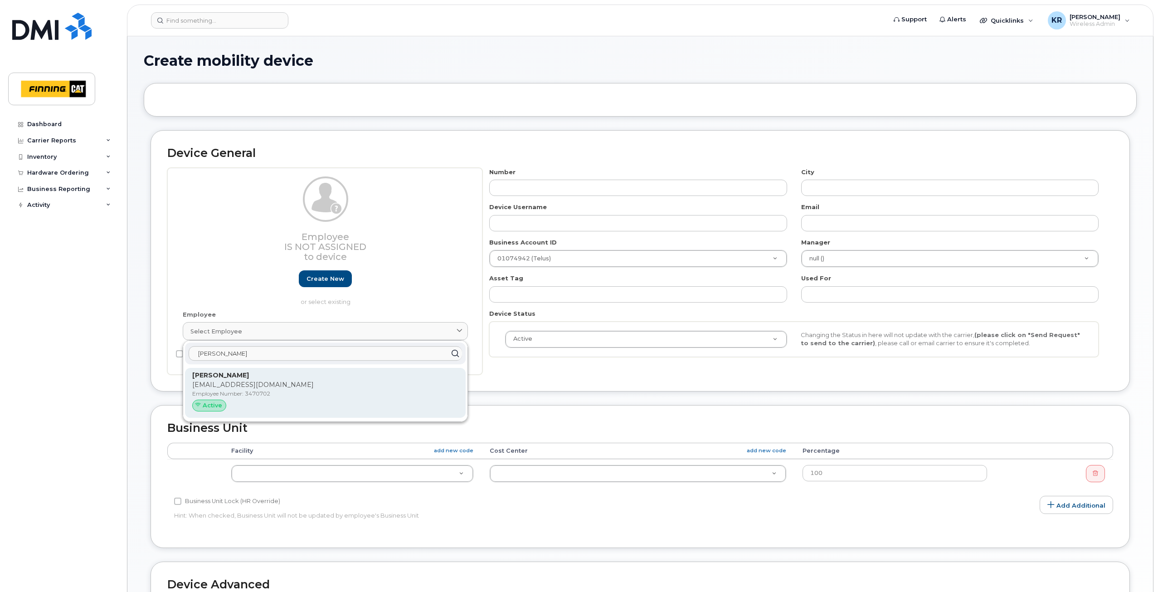
type input "justin mac"
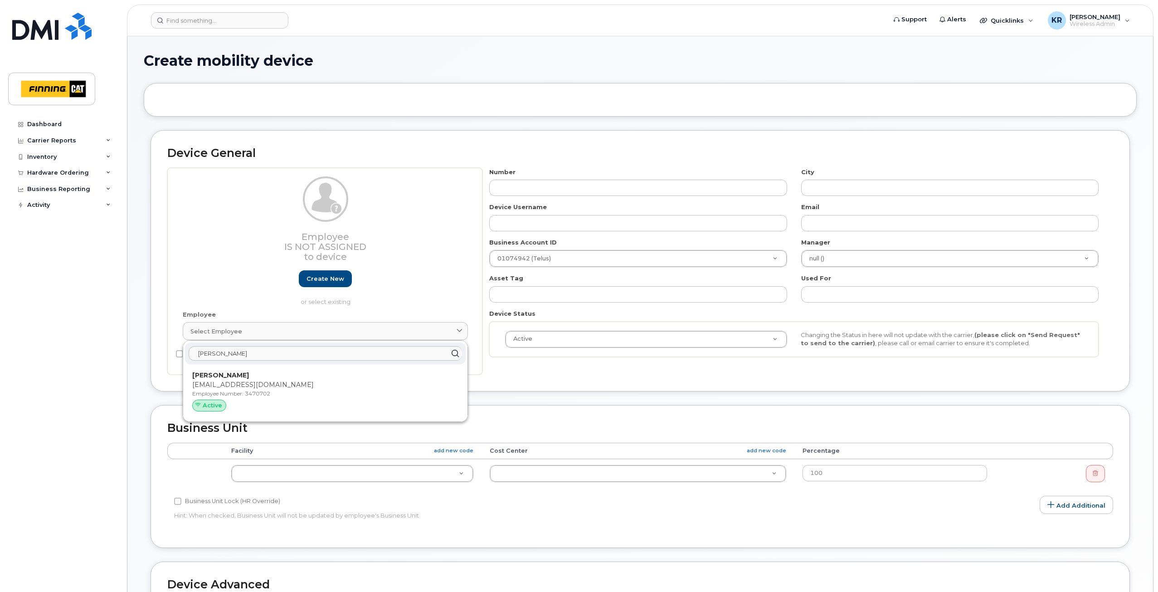
drag, startPoint x: 278, startPoint y: 378, endPoint x: 609, endPoint y: 49, distance: 466.0
click at [278, 379] on p "Justin MacIntyre" at bounding box center [325, 376] width 266 height 10
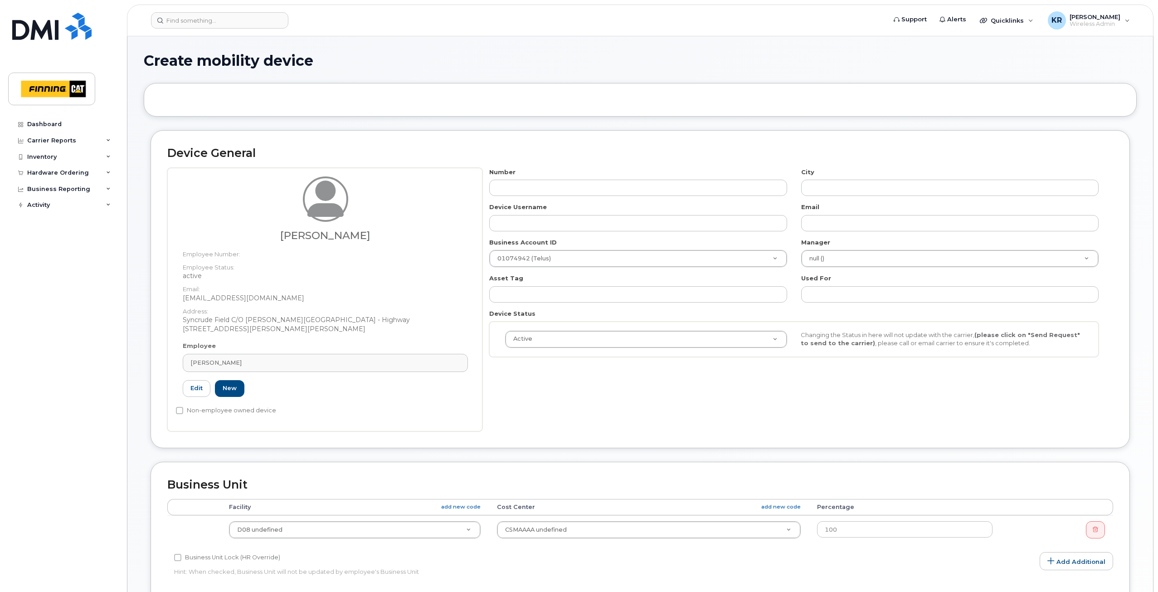
type input "3470702"
type input "Justin MacIntyre"
type input "jmacintyre@finning.com"
type input "34128"
type input "34293"
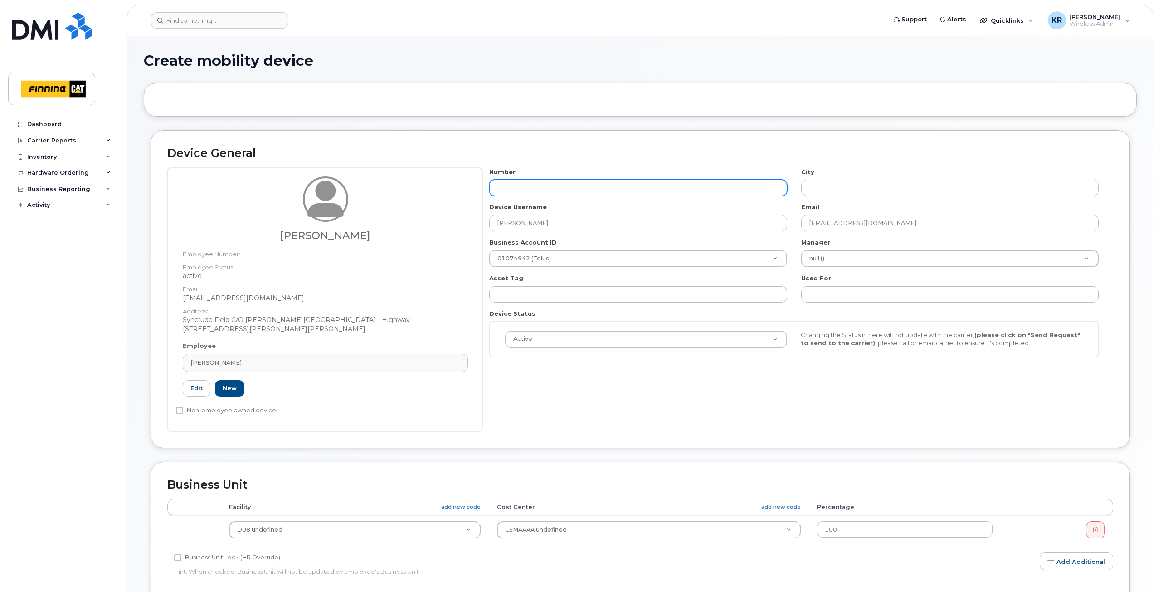
click at [577, 190] on input "text" at bounding box center [638, 188] width 298 height 16
type input "587-"
type input "?"
type input "587-591-1979"
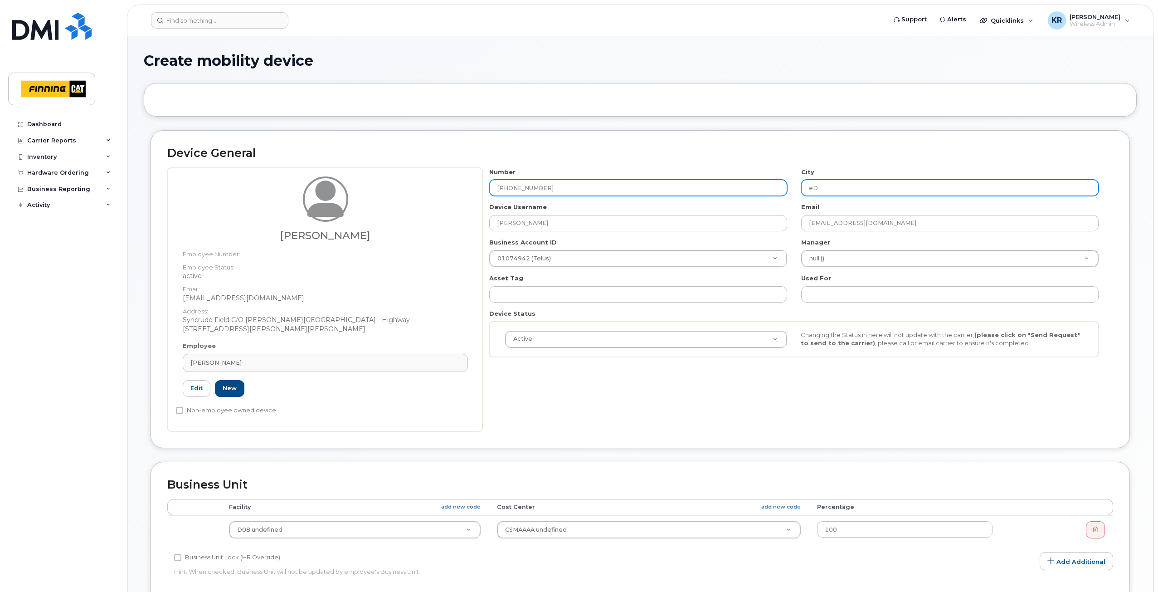
type input "e"
type input "[GEOGRAPHIC_DATA]"
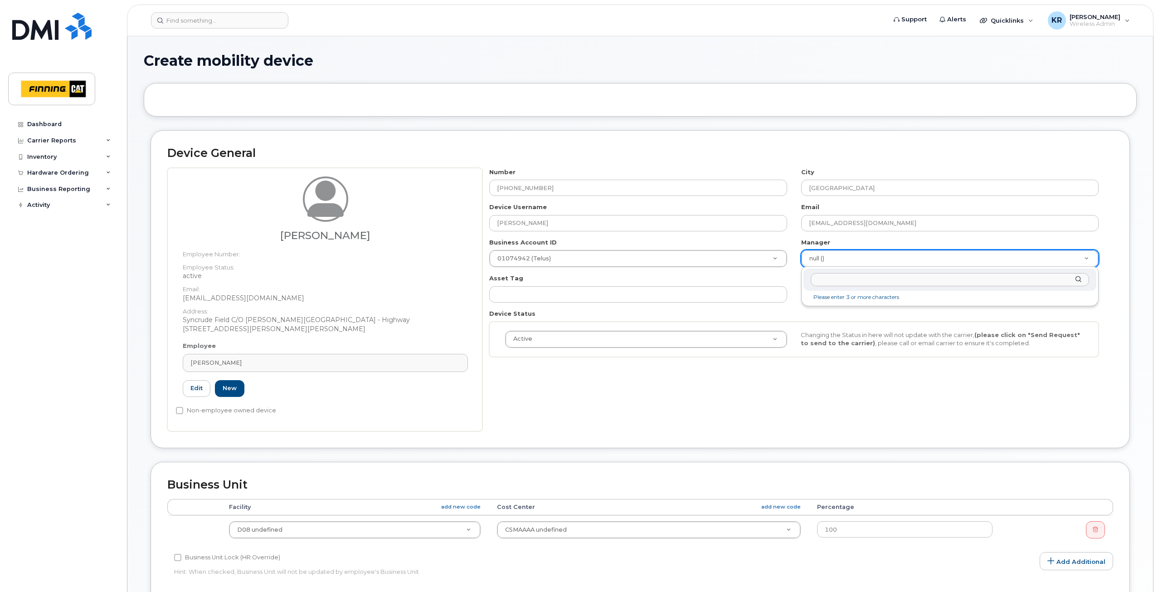
click at [826, 282] on input "text" at bounding box center [950, 279] width 278 height 13
type input "darren trud"
type input "15359"
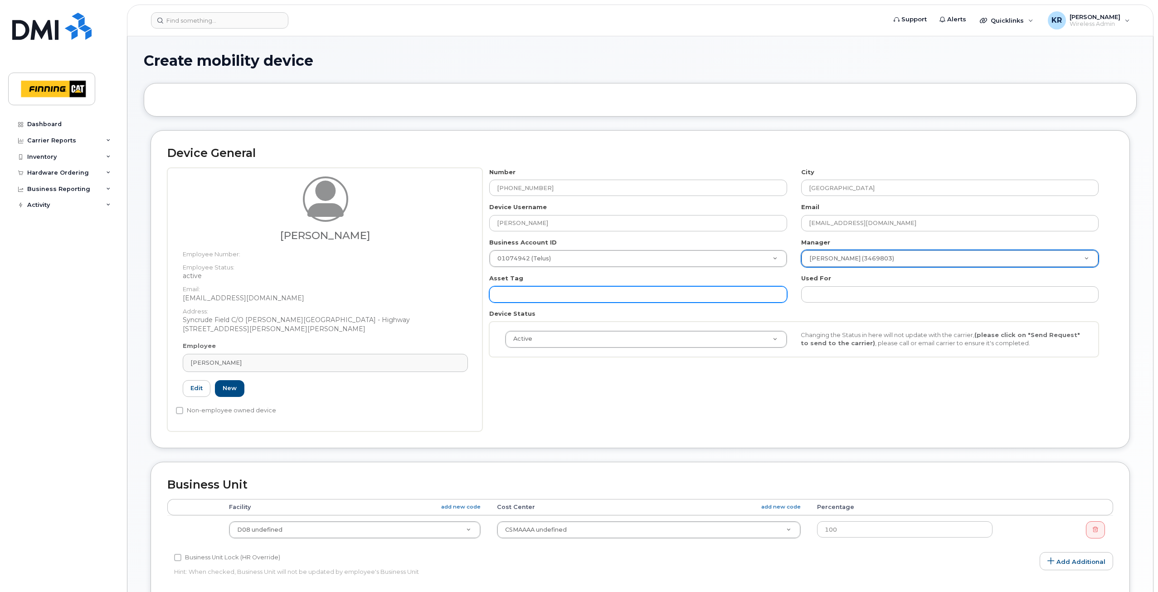
click at [649, 290] on input "text" at bounding box center [638, 294] width 298 height 16
click at [509, 292] on input "text" at bounding box center [638, 294] width 298 height 16
paste input "CA-BSNVC54"
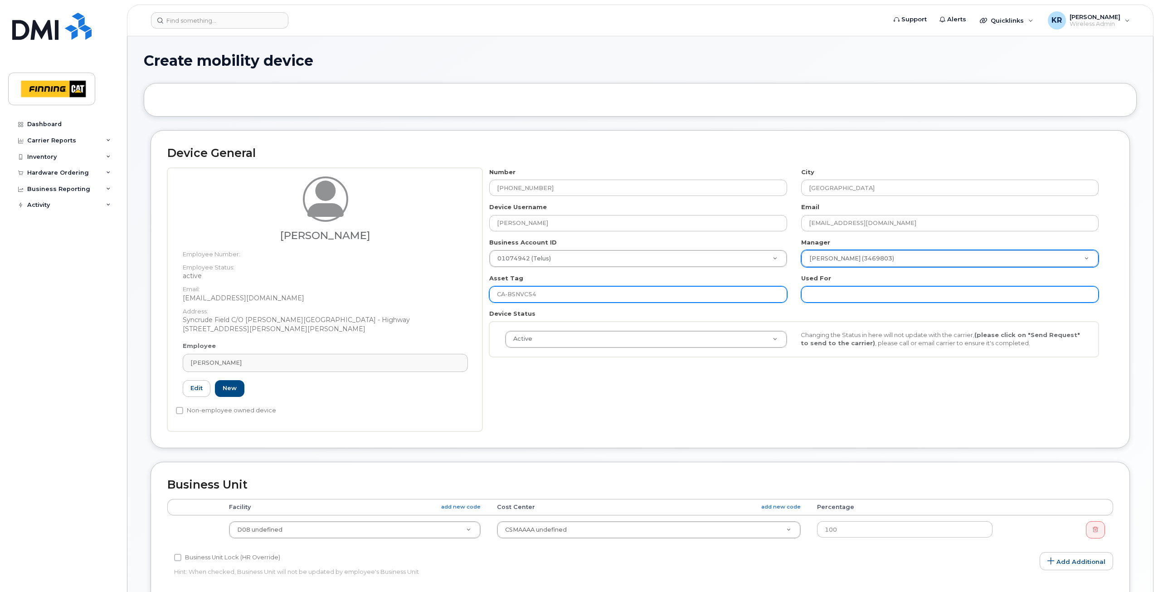
type input "CA-BSNVC54"
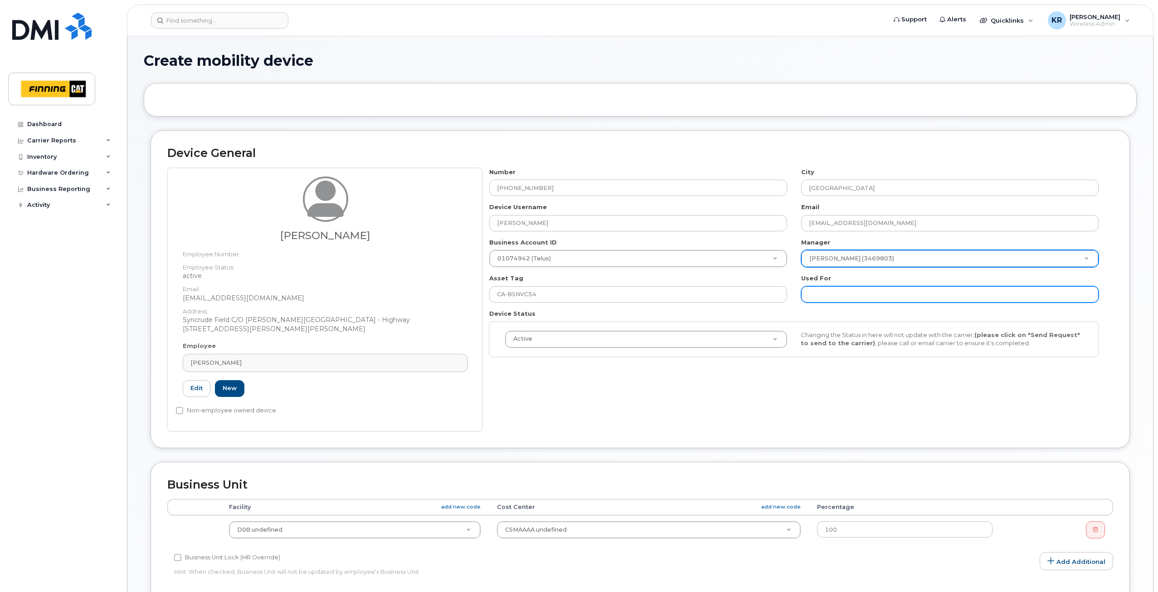
click at [844, 297] on input "text" at bounding box center [950, 294] width 298 height 16
paste input "CA-BSNVC54"
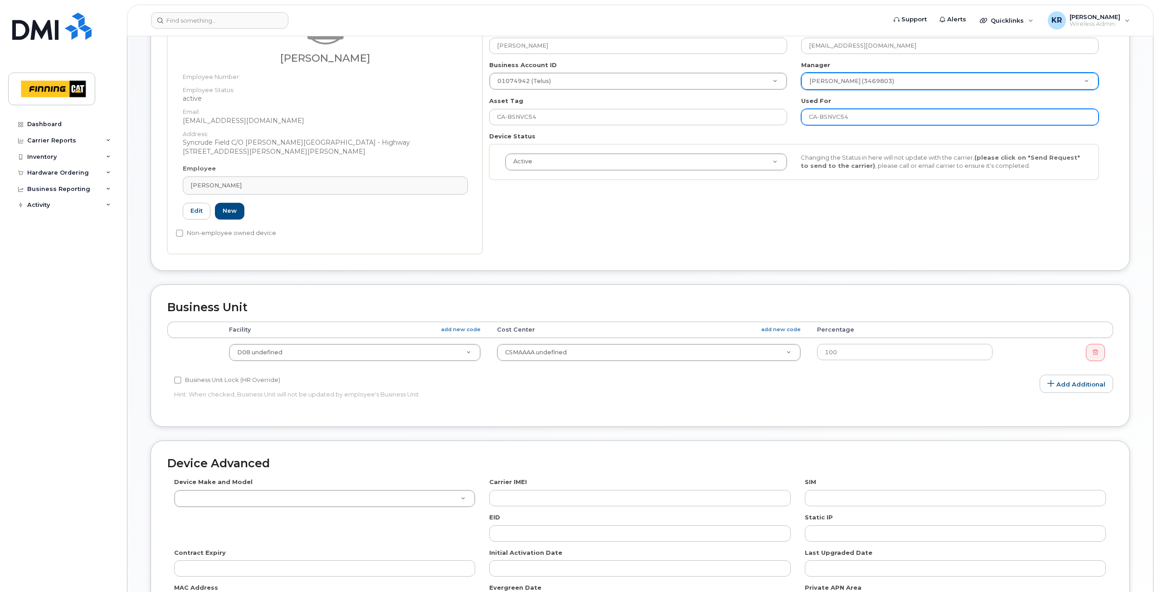
scroll to position [181, 0]
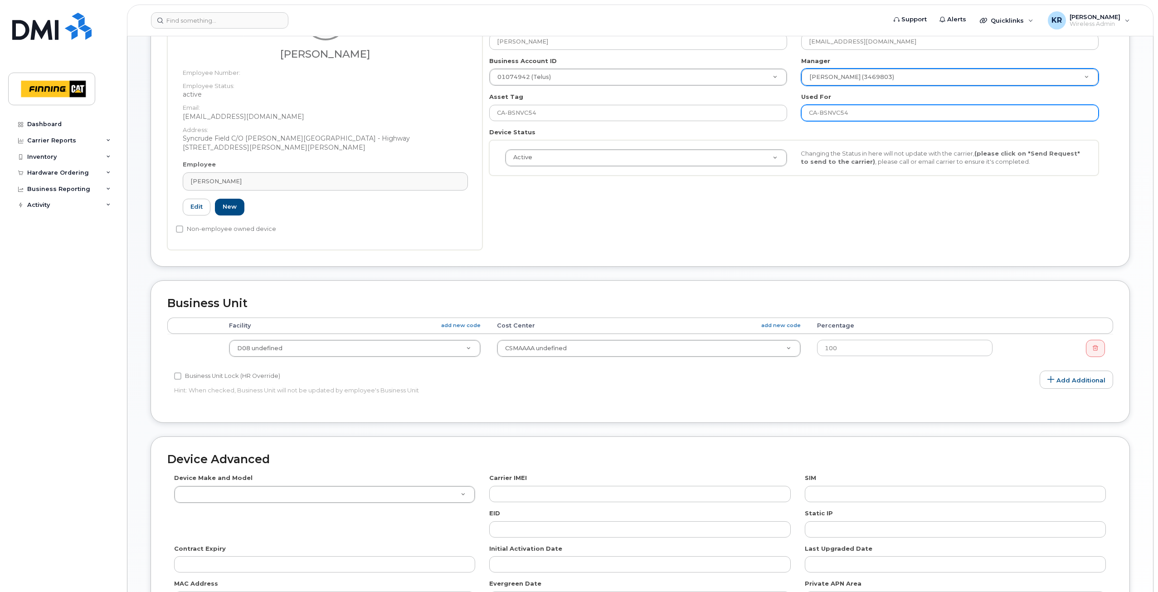
type input "CA-BSNVC54"
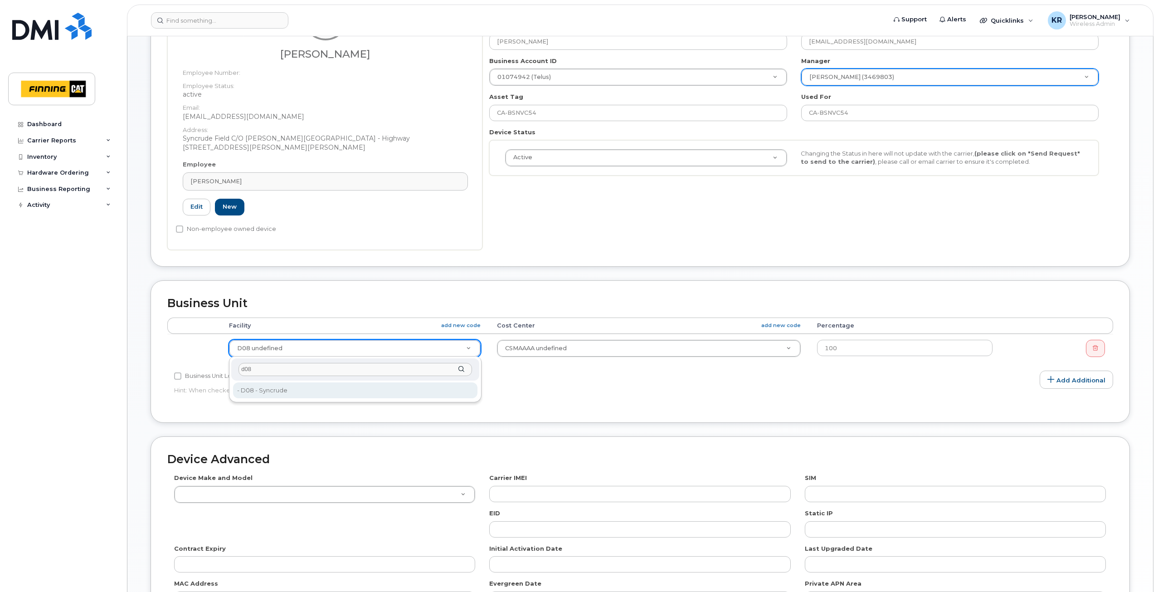
type input "d08"
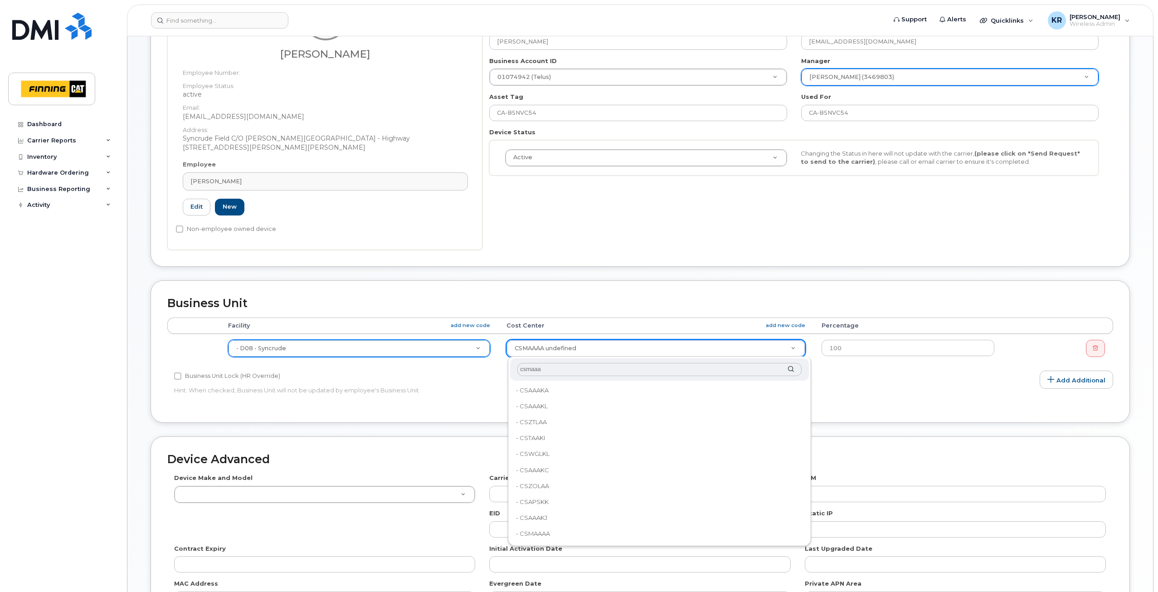
type input "csmaaaa"
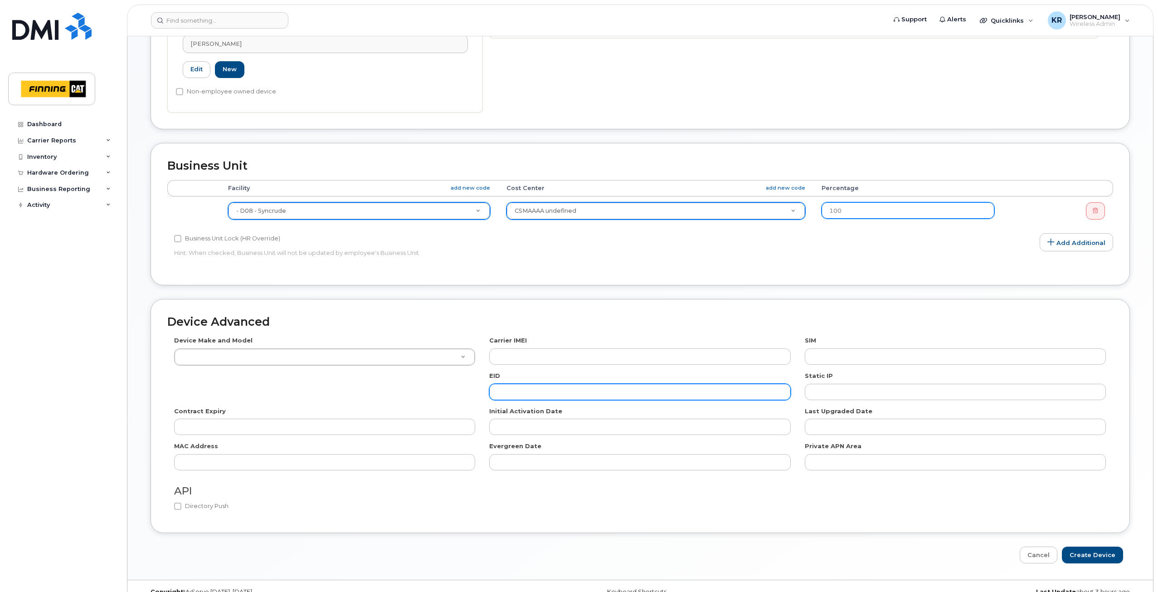
scroll to position [336, 0]
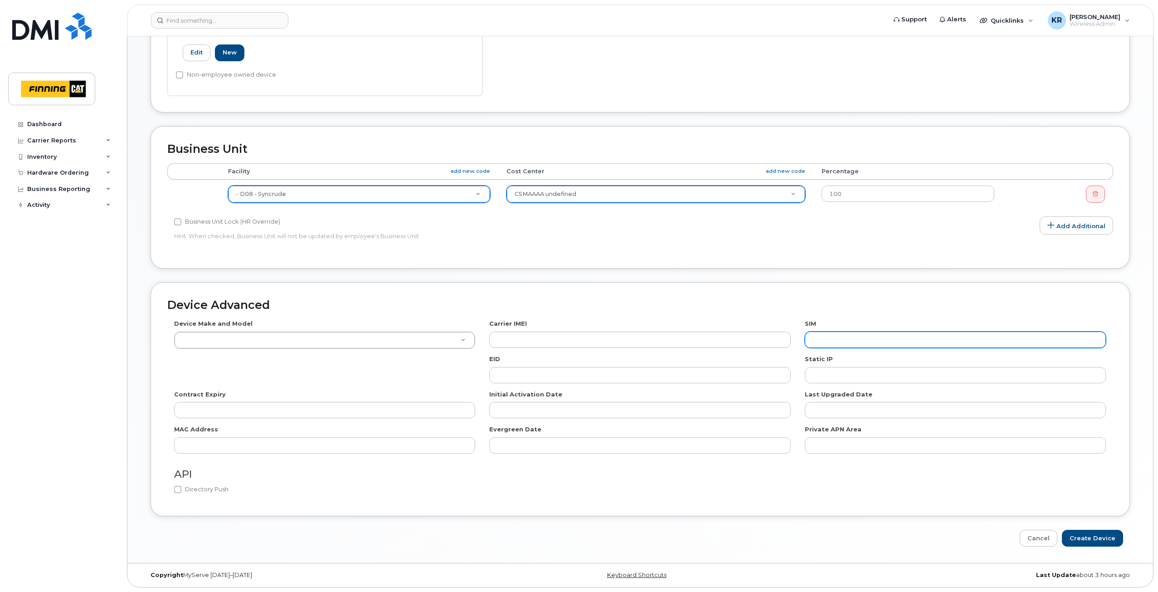
click at [844, 335] on input "text" at bounding box center [955, 340] width 301 height 16
click at [820, 344] on input "text" at bounding box center [955, 340] width 301 height 16
paste input "8912230102357625650"
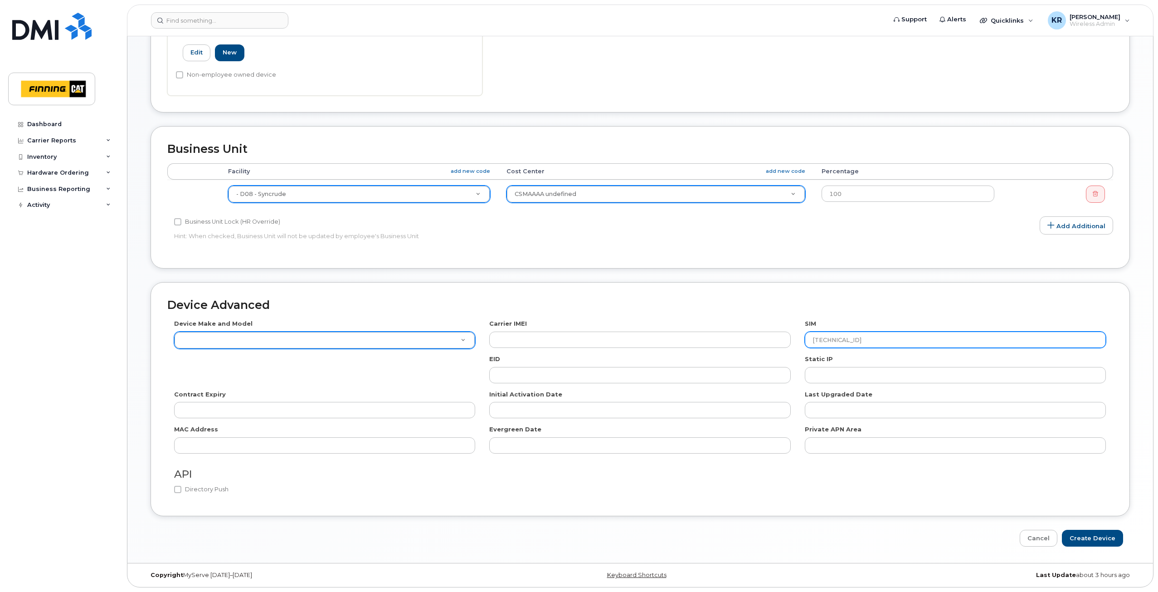
type input "8912230102357625650"
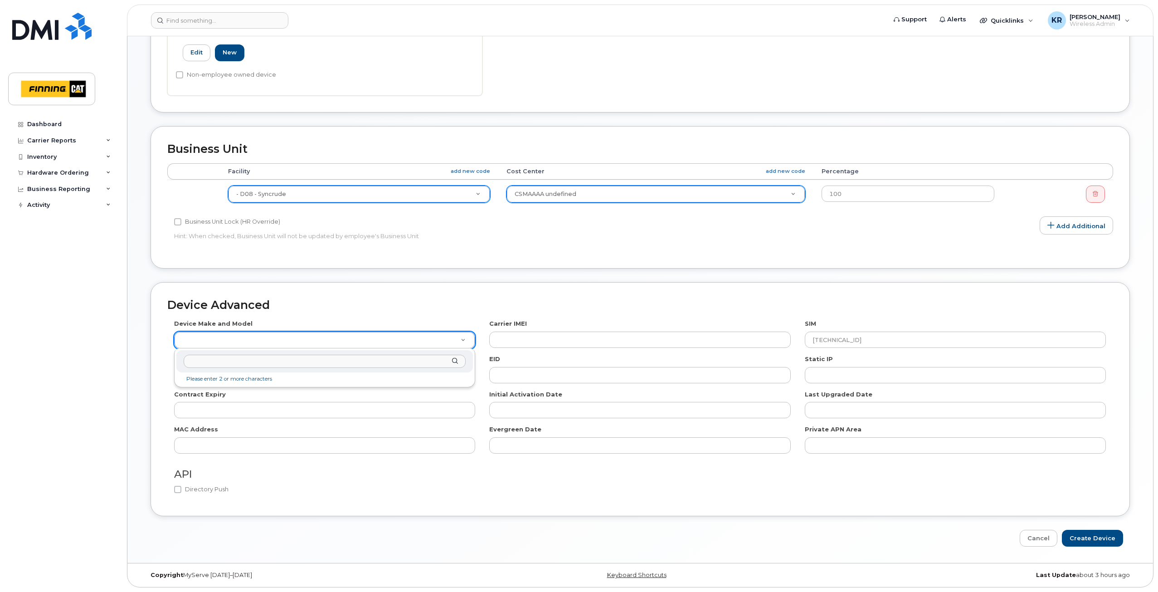
click at [233, 365] on input "text" at bounding box center [325, 361] width 282 height 13
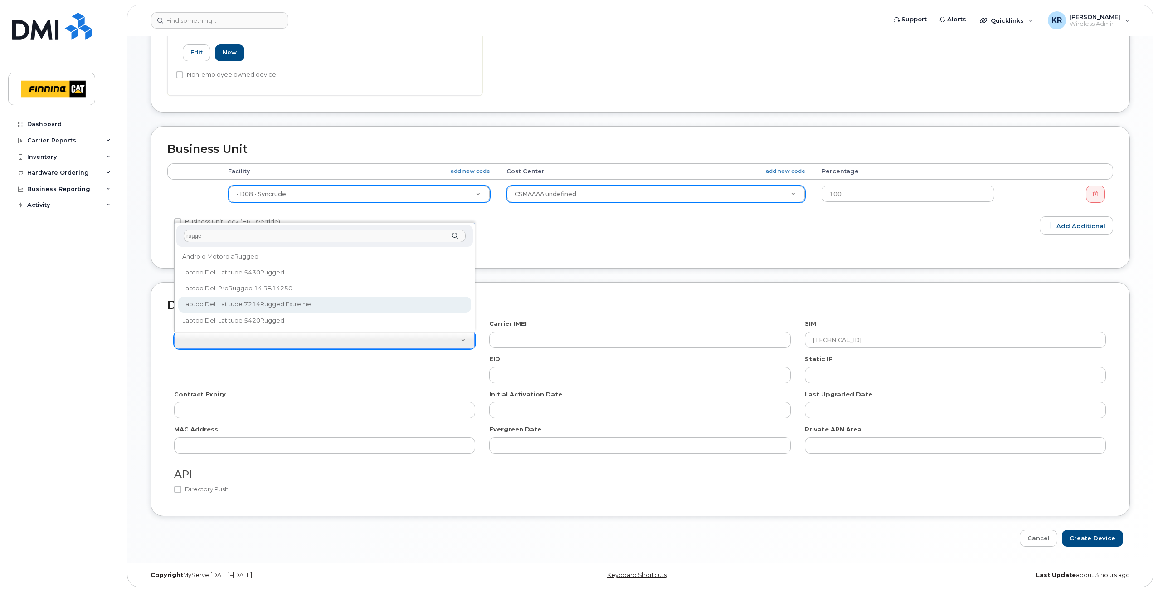
type input "rugge"
select select "2895"
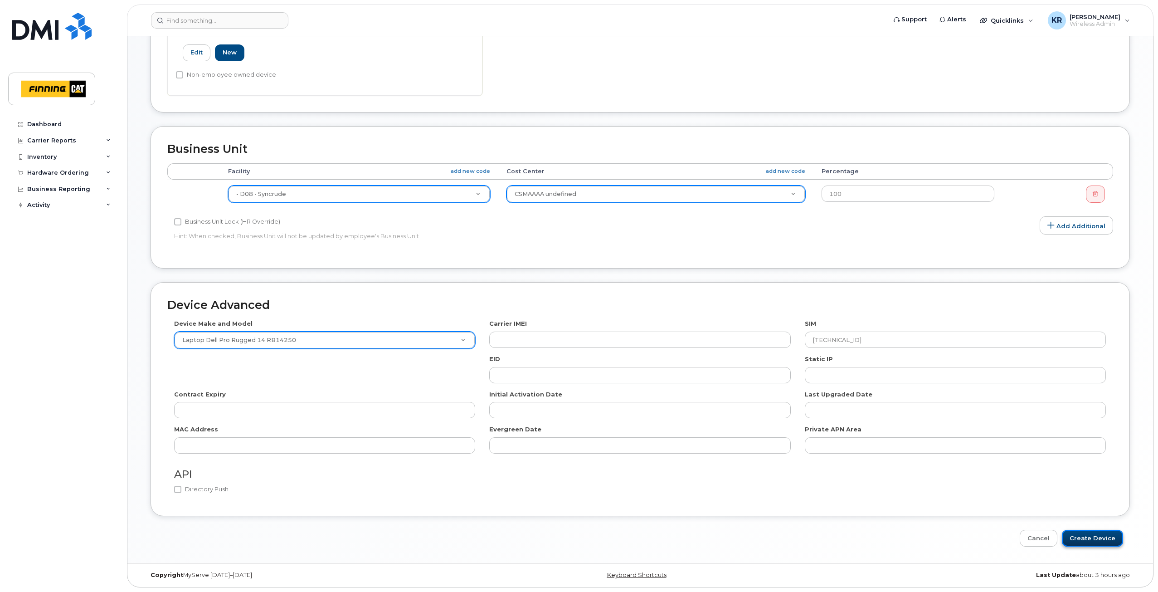
click at [1098, 539] on input "Create Device" at bounding box center [1092, 538] width 61 height 17
type input "Saving..."
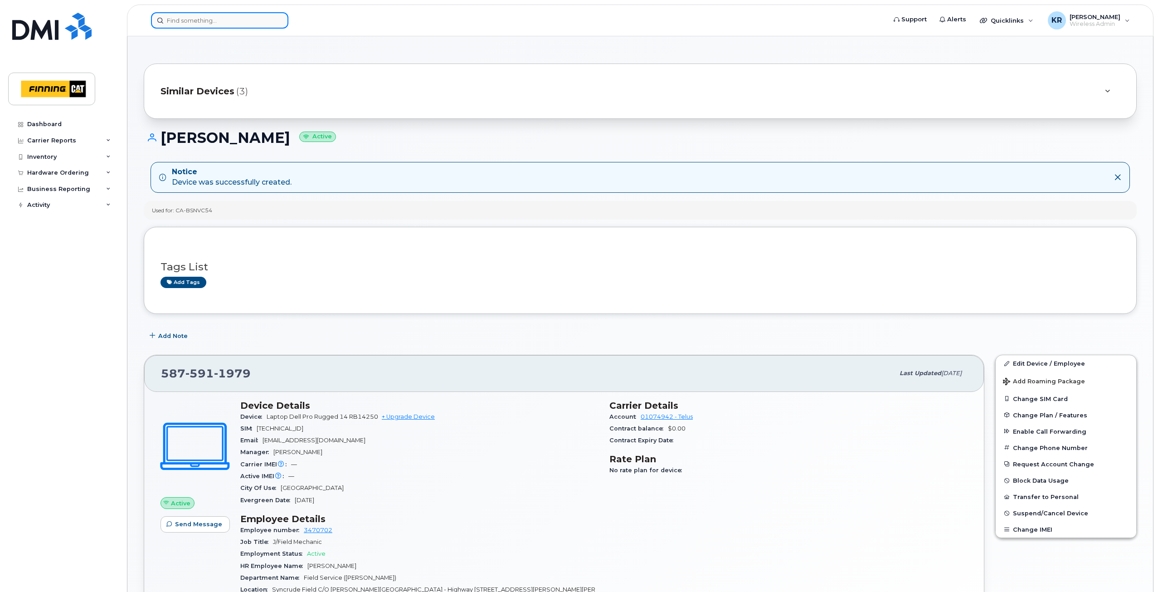
click at [206, 22] on input at bounding box center [219, 20] width 137 height 16
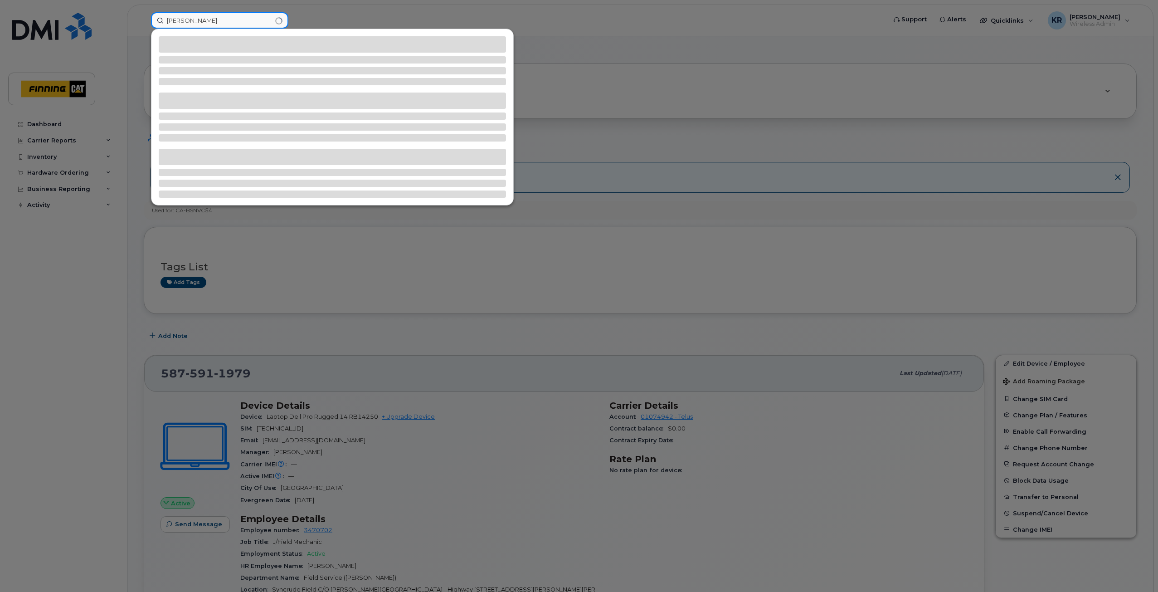
type input "[PERSON_NAME]"
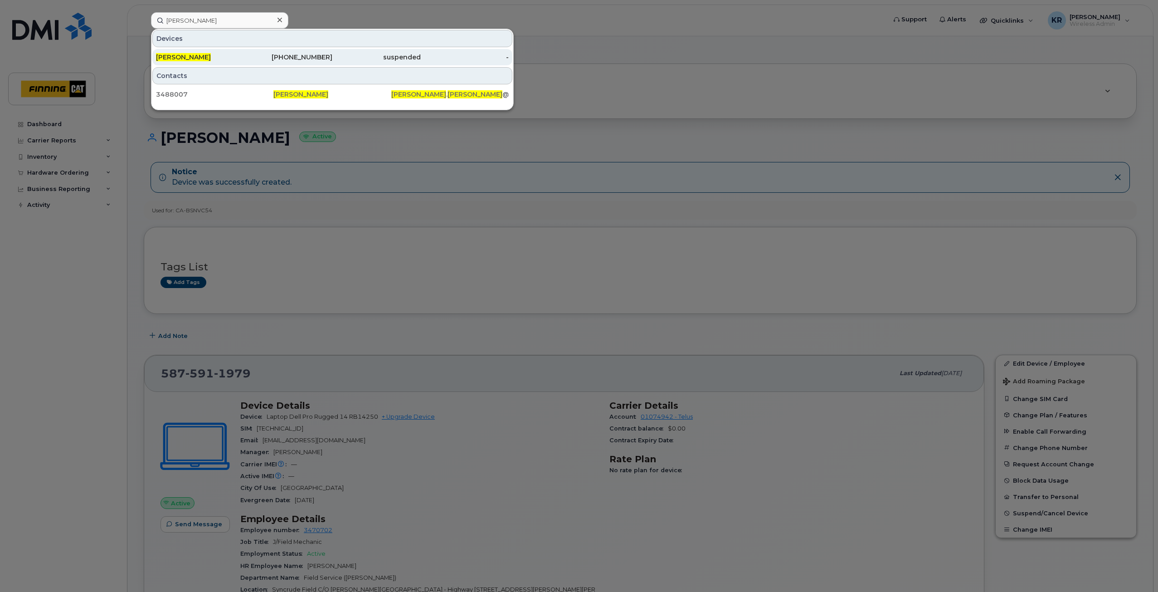
click at [298, 58] on div "[PHONE_NUMBER]" at bounding box center [288, 57] width 88 height 9
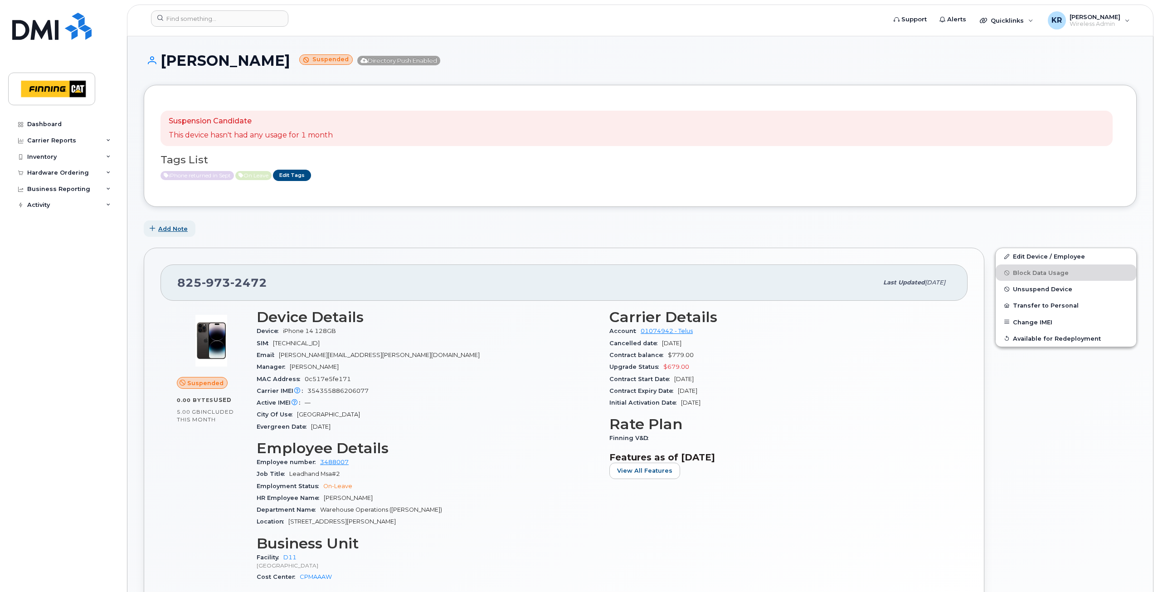
click at [158, 231] on span "Add Note" at bounding box center [172, 229] width 29 height 9
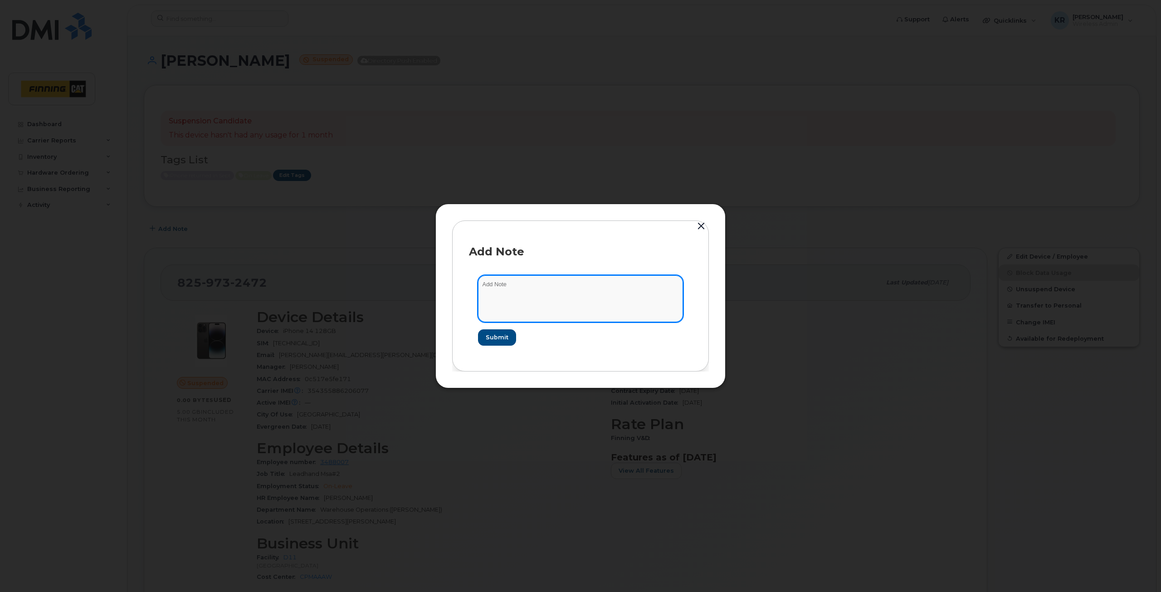
click at [521, 286] on textarea at bounding box center [580, 298] width 205 height 46
type textarea "[DATE] - manager, [PERSON_NAME], advised this can be released. [PERSON_NAME] wi…"
click at [497, 336] on span "Submit" at bounding box center [496, 337] width 23 height 9
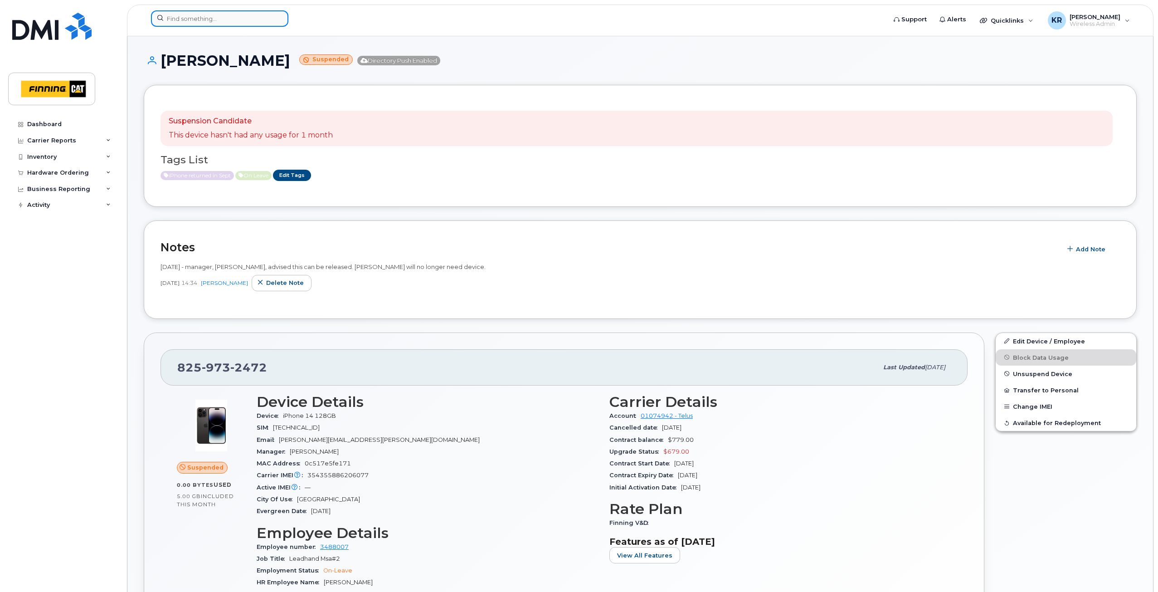
click at [229, 16] on input at bounding box center [219, 18] width 137 height 16
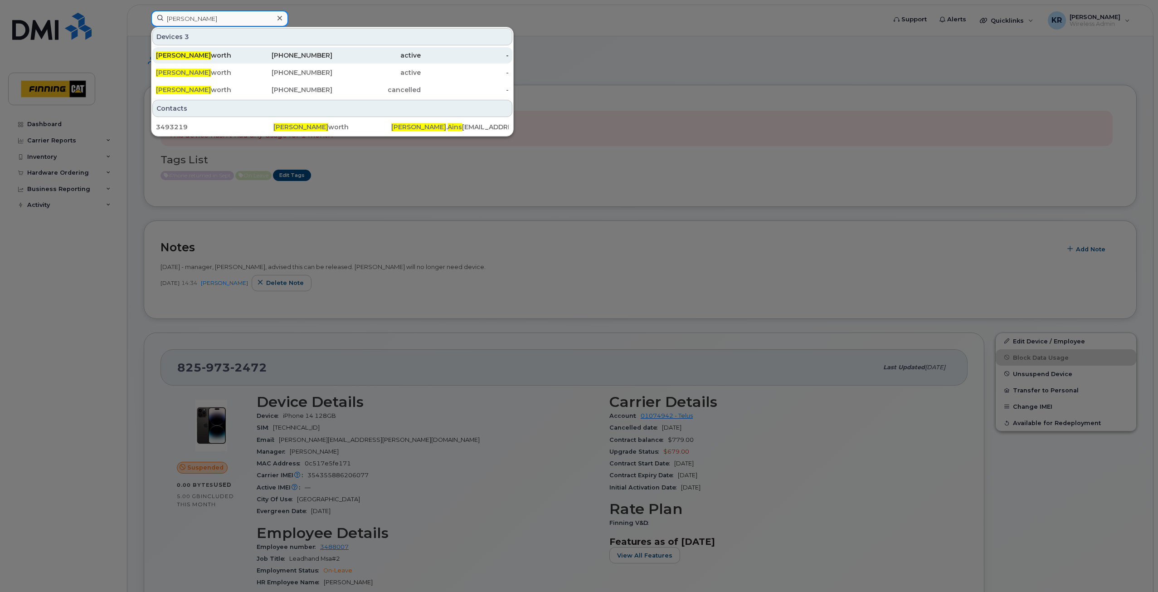
type input "[PERSON_NAME]"
click at [334, 56] on div "active" at bounding box center [376, 55] width 88 height 9
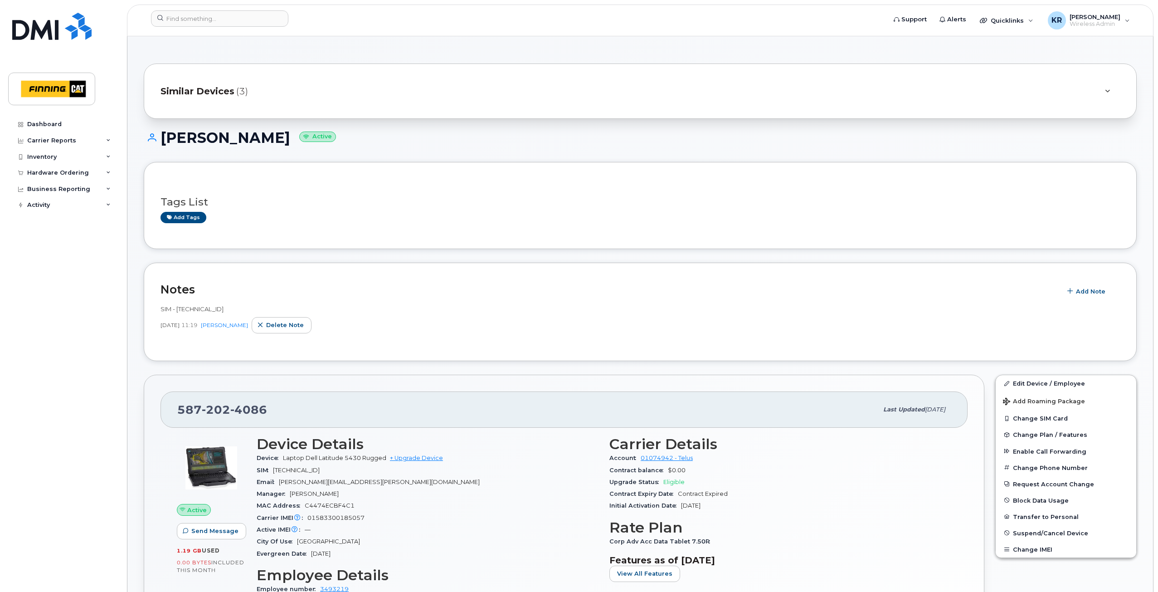
click at [231, 94] on span "Similar Devices" at bounding box center [198, 91] width 74 height 13
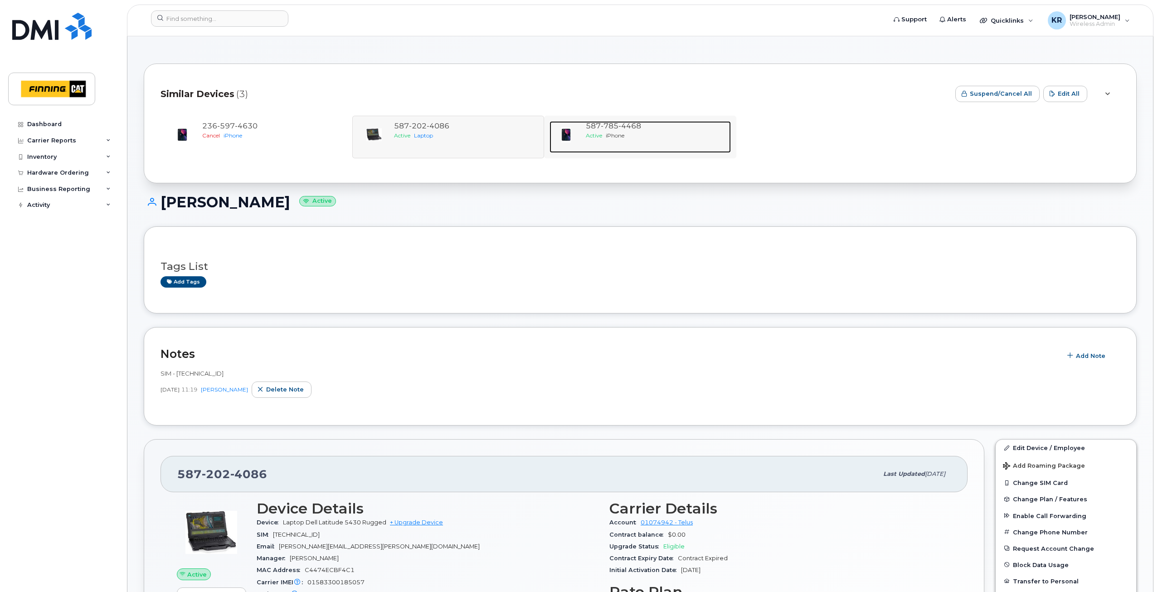
click at [629, 132] on div "Active iPhone" at bounding box center [656, 136] width 141 height 8
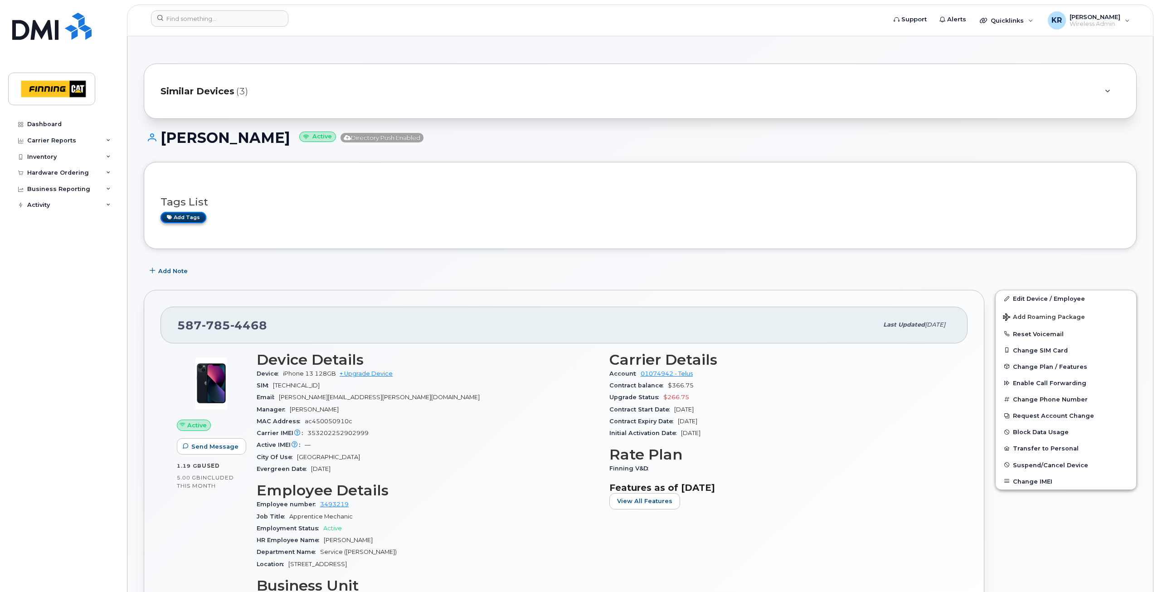
click at [192, 215] on link "Add tags" at bounding box center [184, 217] width 46 height 11
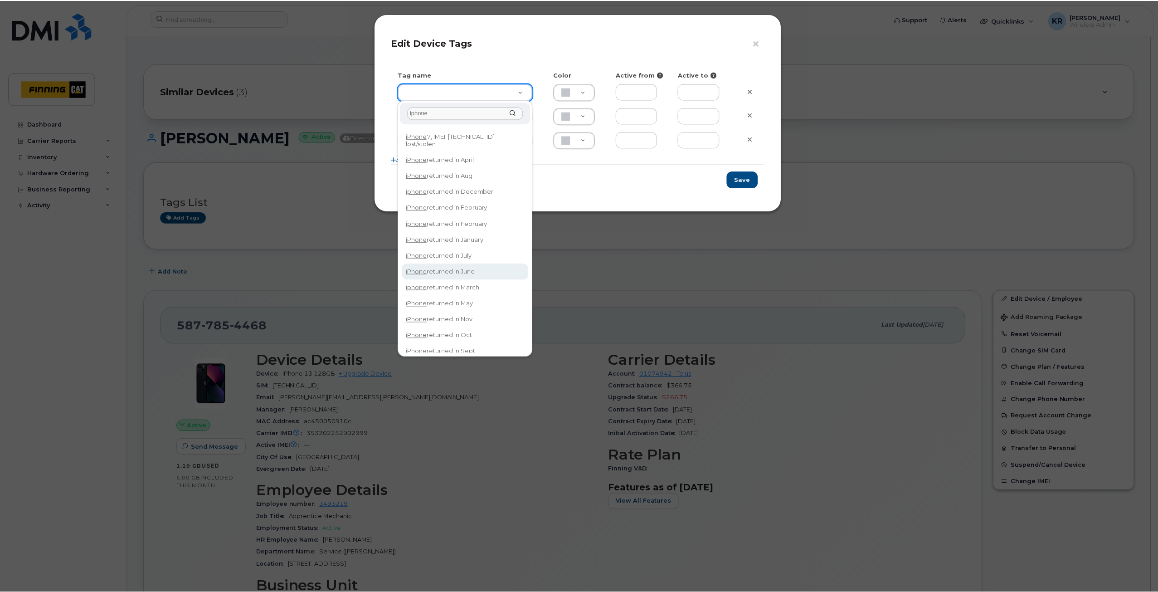
scroll to position [20, 0]
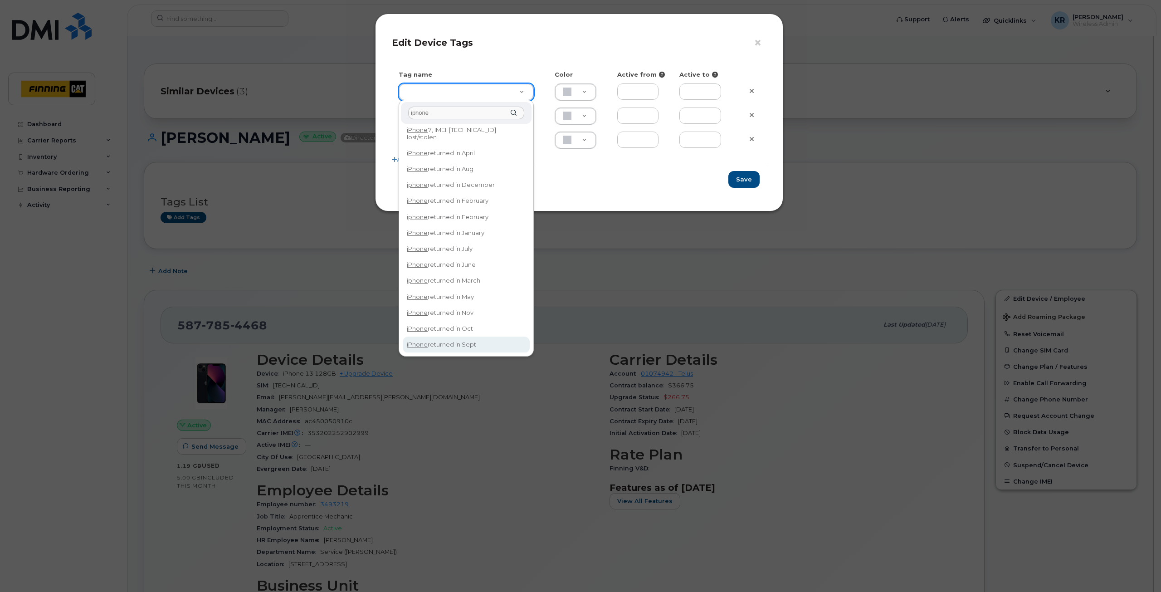
type input "iphone"
type input "iPhone returned in Sept"
type input "DFD3EE"
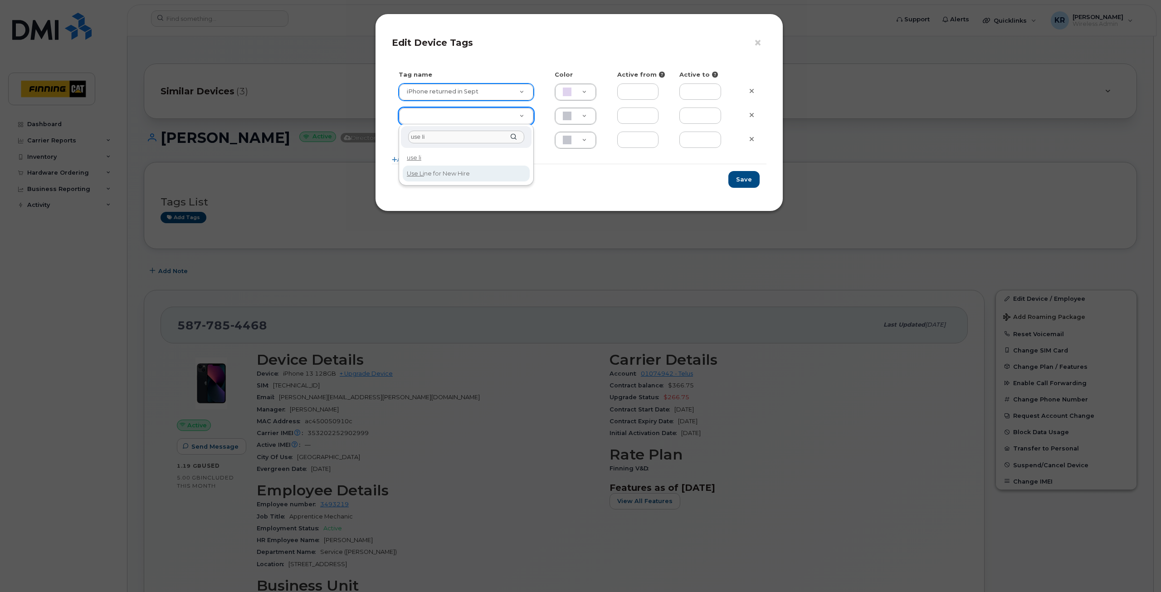
type input "use li"
type input "Use Line for New Hire"
type input "DAECC8"
click at [741, 181] on button "Save" at bounding box center [743, 179] width 31 height 17
